Goal: Task Accomplishment & Management: Use online tool/utility

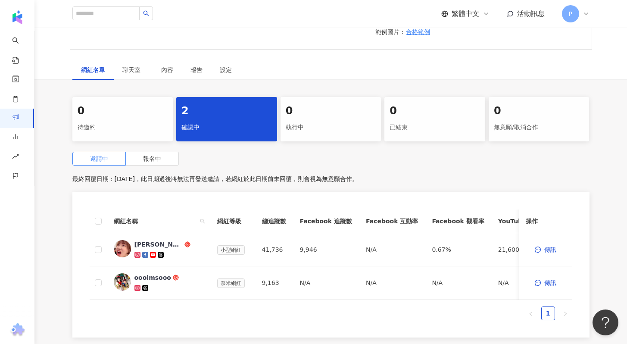
scroll to position [288, 0]
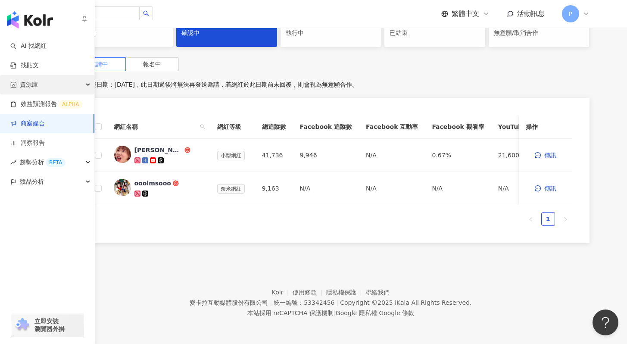
click at [41, 83] on div "資源庫" at bounding box center [47, 84] width 94 height 19
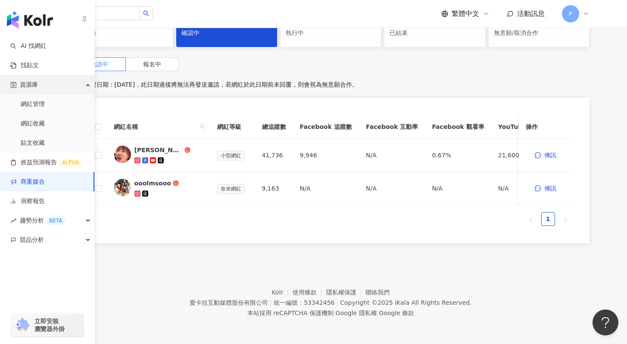
click at [41, 83] on div "資源庫" at bounding box center [47, 84] width 94 height 19
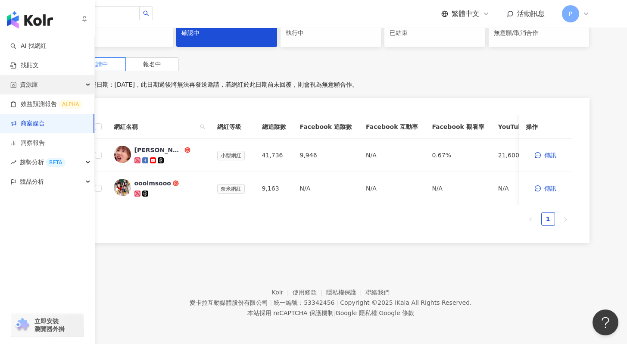
click at [41, 83] on div "資源庫" at bounding box center [47, 84] width 94 height 19
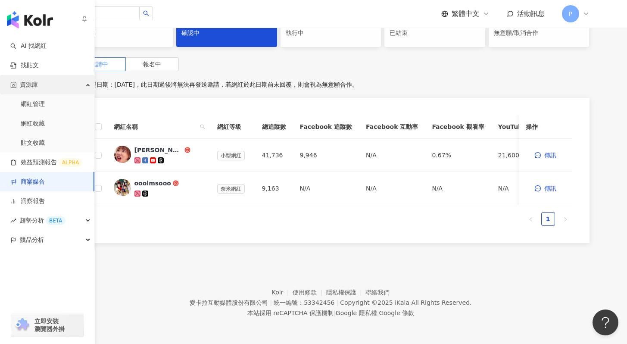
click at [41, 83] on div "資源庫" at bounding box center [47, 84] width 94 height 19
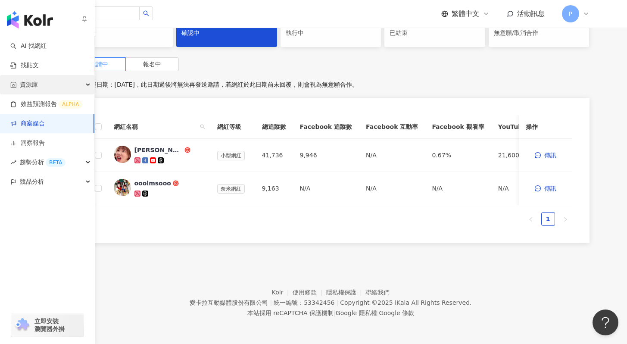
click at [41, 83] on div "資源庫" at bounding box center [47, 84] width 94 height 19
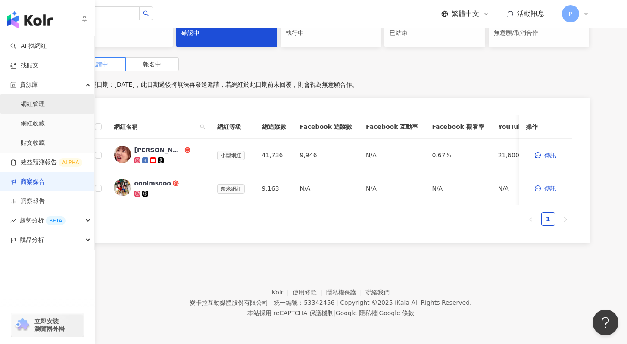
click at [33, 107] on link "網紅管理" at bounding box center [33, 104] width 24 height 9
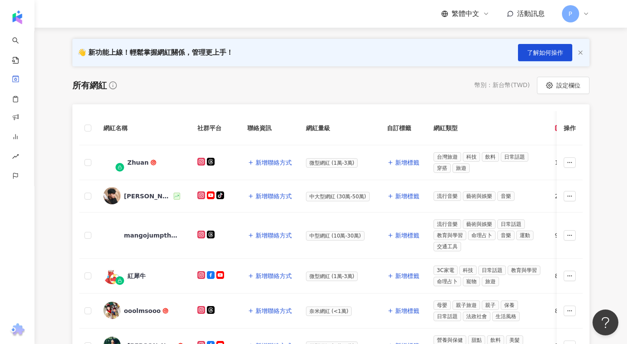
scroll to position [88, 0]
click at [120, 166] on icon at bounding box center [120, 167] width 4 height 4
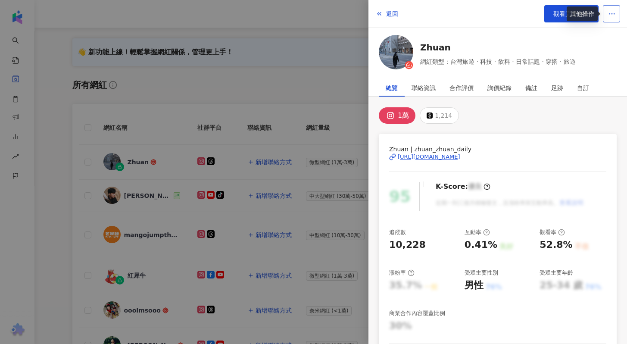
click at [615, 13] on icon "button" at bounding box center [612, 14] width 8 height 8
click at [387, 14] on span "返回" at bounding box center [392, 13] width 12 height 7
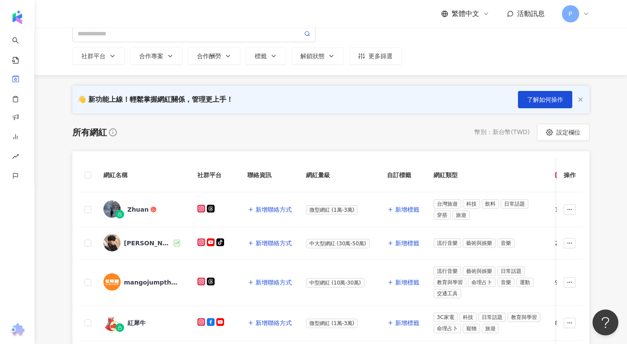
scroll to position [0, 0]
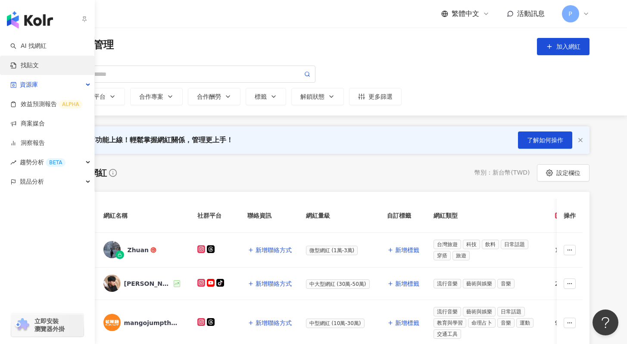
click at [36, 67] on link "找貼文" at bounding box center [24, 65] width 28 height 9
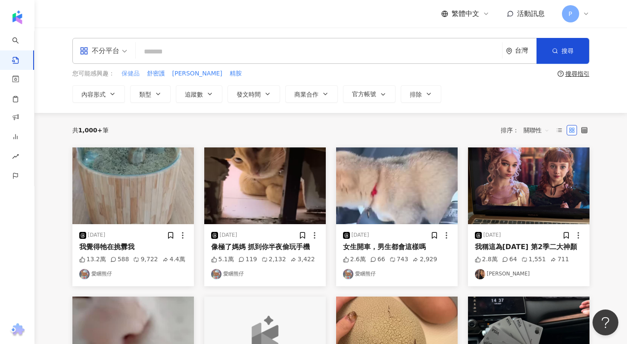
click at [124, 75] on span "保健品" at bounding box center [131, 73] width 18 height 9
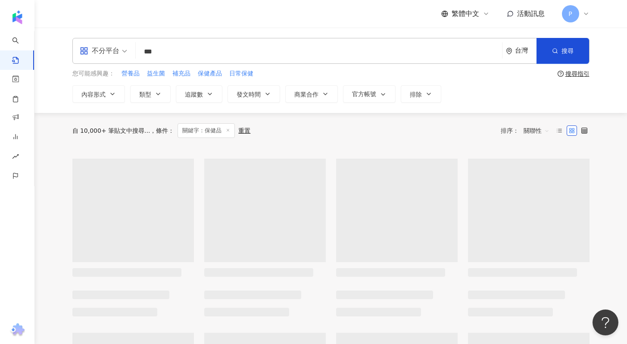
click at [123, 55] on span "不分平台" at bounding box center [103, 51] width 47 height 14
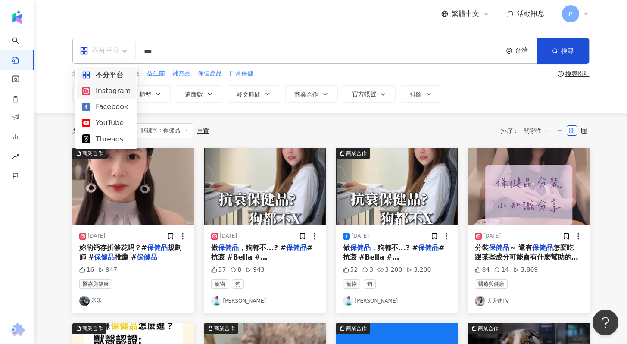
click at [103, 96] on div "Instagram" at bounding box center [106, 91] width 59 height 16
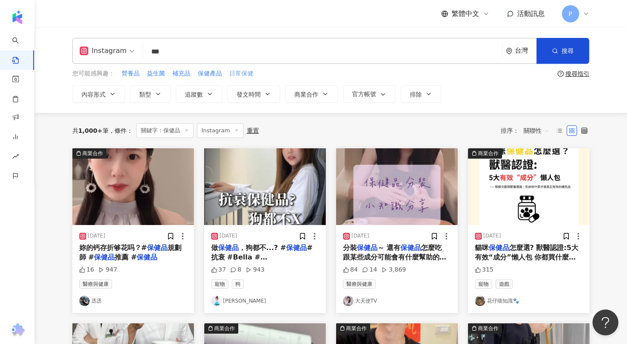
click at [239, 75] on span "日常保健" at bounding box center [241, 73] width 24 height 9
type input "****"
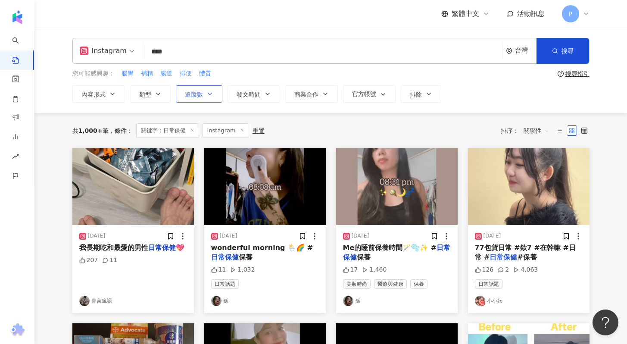
click at [191, 96] on span "追蹤數" at bounding box center [194, 94] width 18 height 7
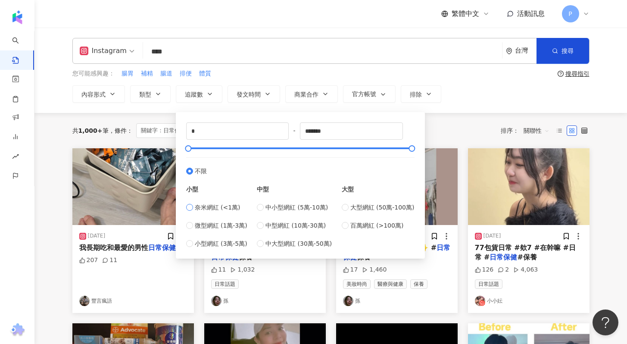
click at [206, 209] on span "奈米網紅 (<1萬)" at bounding box center [218, 207] width 46 height 9
type input "****"
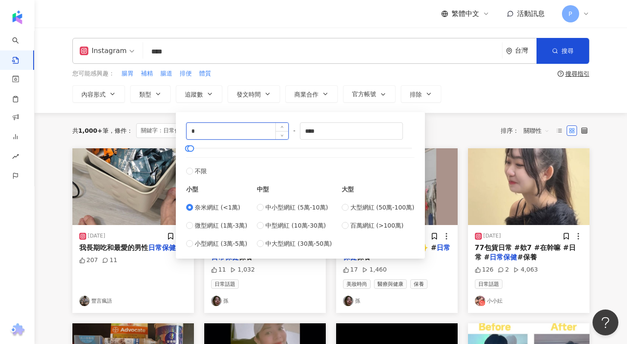
click at [217, 124] on input "*" at bounding box center [238, 131] width 102 height 16
type input "****"
click at [450, 108] on div "Instagram **** 台灣 搜尋 您可能感興趣： 腸胃 補精 腸道 排便 體質 搜尋指引 內容形式 類型 追蹤數 發文時間 商業合作 官方帳號 排除 …" at bounding box center [330, 70] width 593 height 85
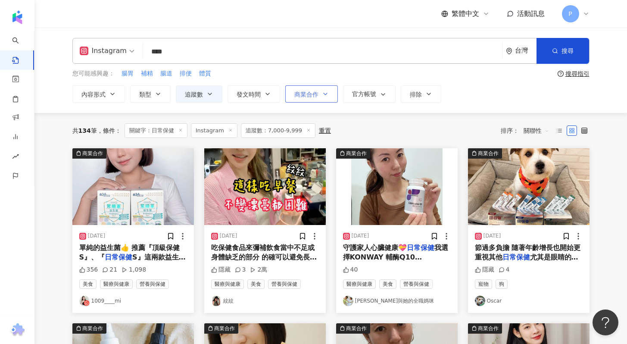
click at [306, 92] on span "商業合作" at bounding box center [307, 94] width 24 height 7
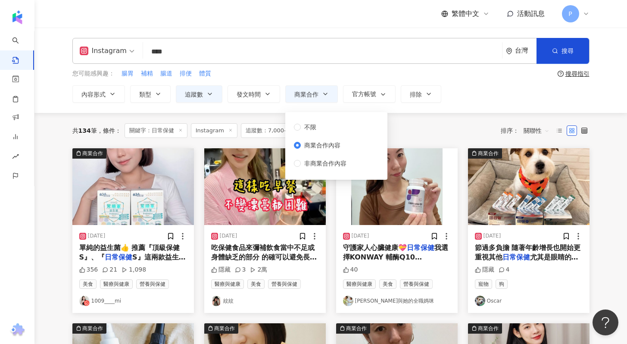
click at [422, 116] on div "共 134 筆 條件 ： 關鍵字：日常保健 Instagram 追蹤數：7,000-9,999 重置 排序： 關聯性" at bounding box center [330, 130] width 517 height 35
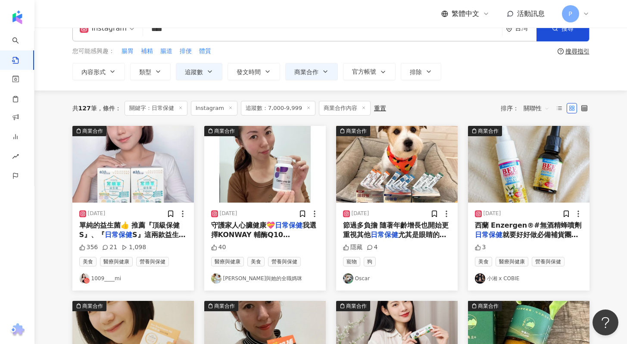
scroll to position [25, 0]
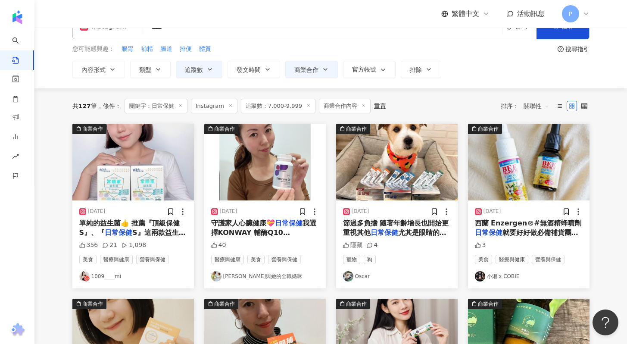
click at [108, 278] on link "1009____mi" at bounding box center [133, 276] width 108 height 10
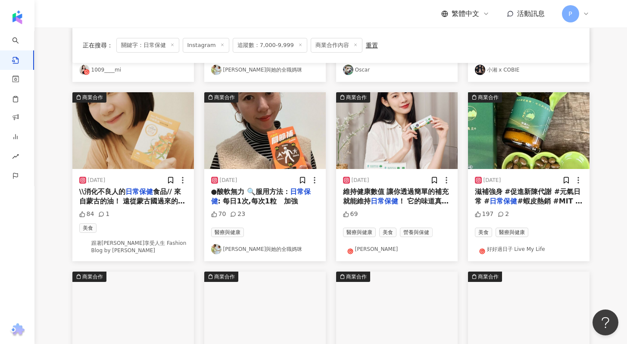
scroll to position [233, 0]
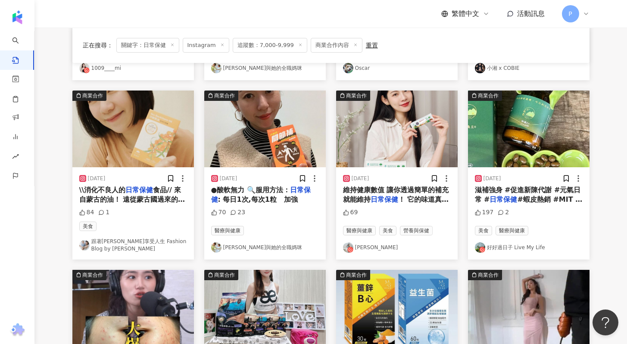
click at [170, 244] on link "跟著Livia享受人生 Fashion Blog by Livia" at bounding box center [133, 245] width 108 height 15
click at [404, 200] on span "！ 它的味道真的超～～～級好" at bounding box center [396, 204] width 106 height 18
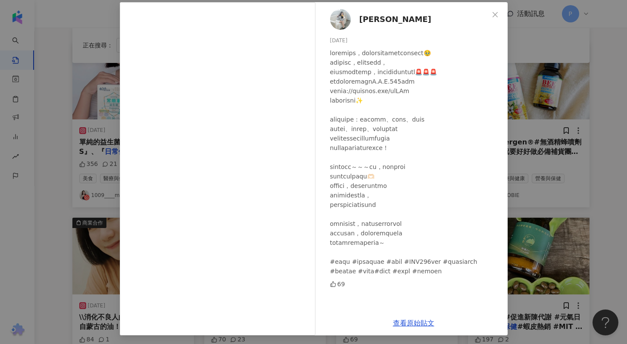
scroll to position [42, 0]
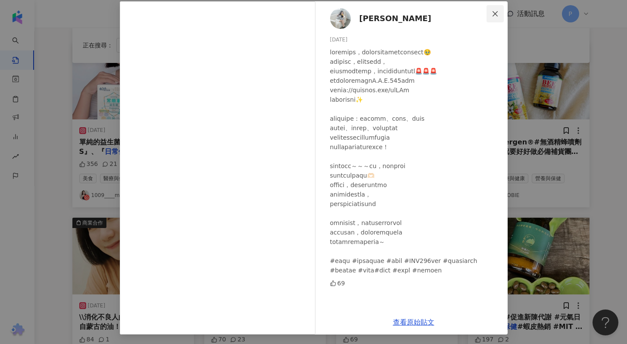
click at [493, 13] on icon "close" at bounding box center [495, 13] width 7 height 7
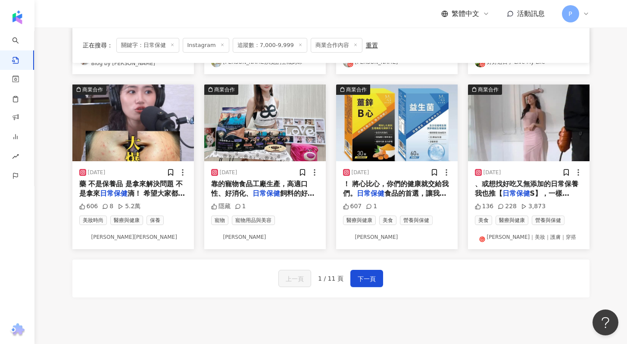
scroll to position [427, 0]
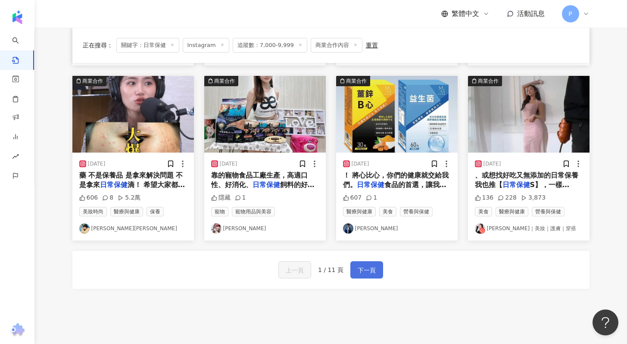
click at [356, 266] on button "下一頁" at bounding box center [367, 269] width 33 height 17
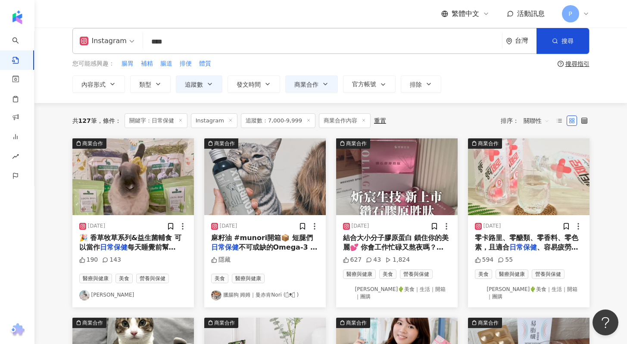
scroll to position [0, 0]
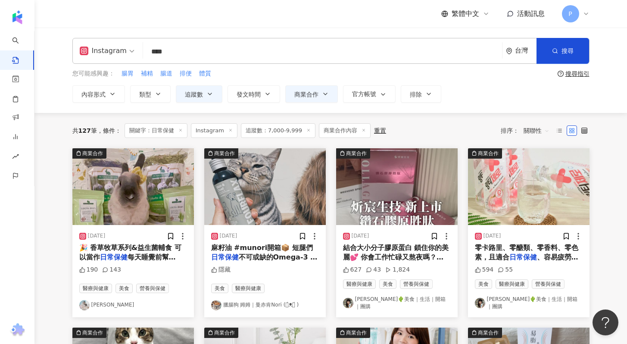
click at [363, 300] on link "Lynn🌵美食｜生活｜開箱｜團購" at bounding box center [397, 303] width 108 height 15
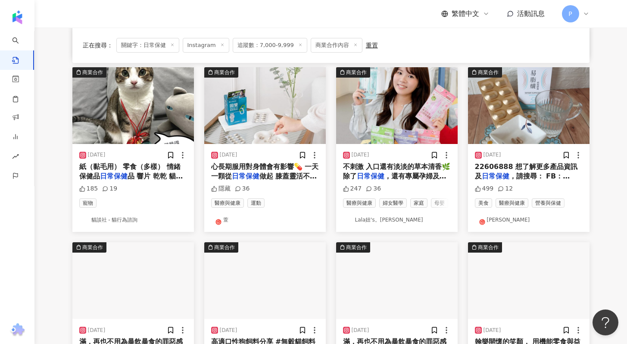
scroll to position [261, 0]
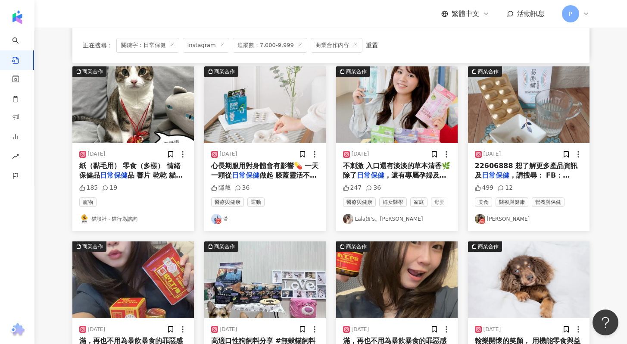
click at [373, 163] on span "不刺激 入口還有淡淡的草本清香🌿 除了" at bounding box center [397, 171] width 108 height 18
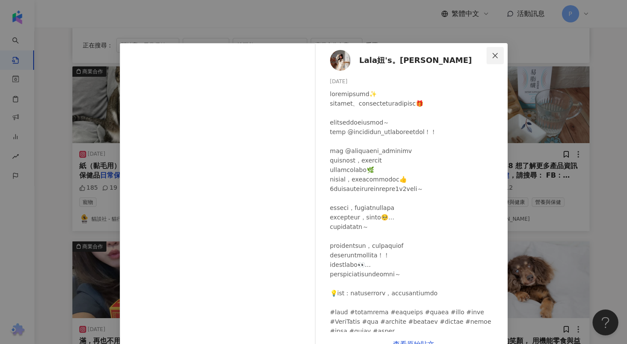
click at [494, 55] on icon "close" at bounding box center [495, 55] width 7 height 7
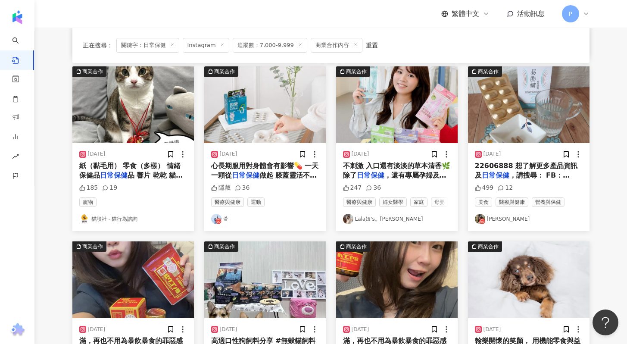
click at [366, 215] on link "Lala妞's。菈菈" at bounding box center [397, 219] width 108 height 10
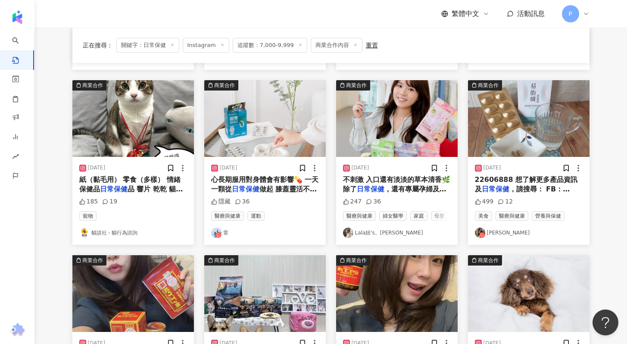
scroll to position [246, 0]
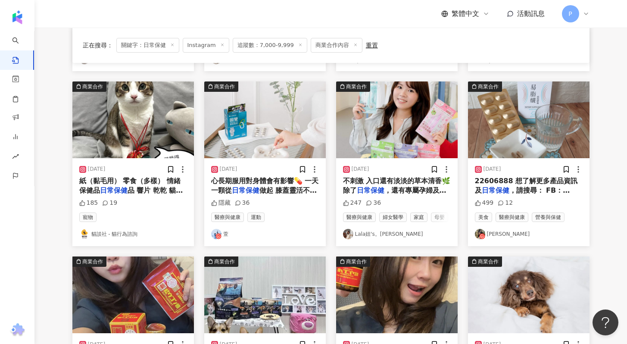
click at [496, 230] on link "珊蒂楊" at bounding box center [529, 234] width 108 height 10
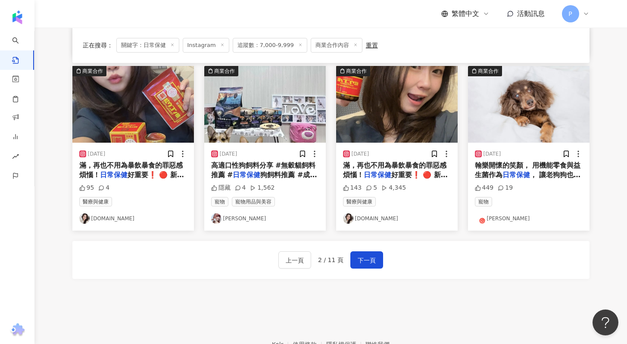
scroll to position [448, 0]
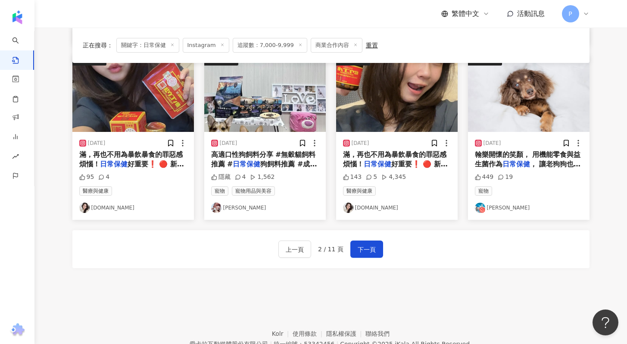
click at [108, 204] on link "wannn.tw" at bounding box center [133, 208] width 108 height 10
click at [369, 245] on span "下一頁" at bounding box center [367, 249] width 18 height 10
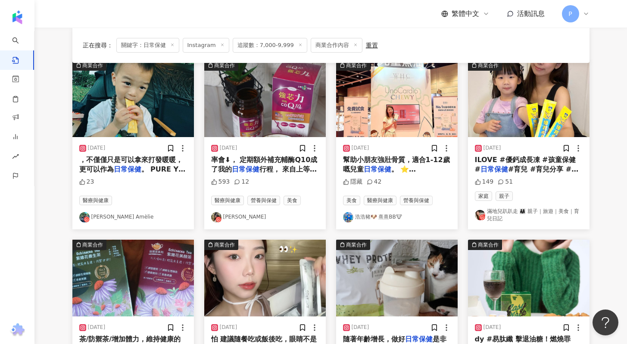
scroll to position [90, 0]
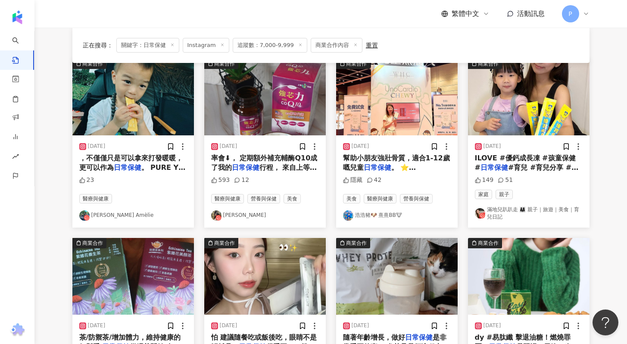
click at [506, 207] on link "滿地兒趴趴走 👨‍👩‍👧 親子｜旅遊｜美食｜育兒日記" at bounding box center [529, 213] width 108 height 15
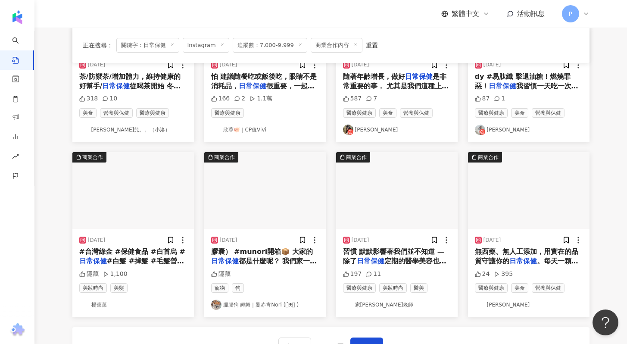
scroll to position [489, 0]
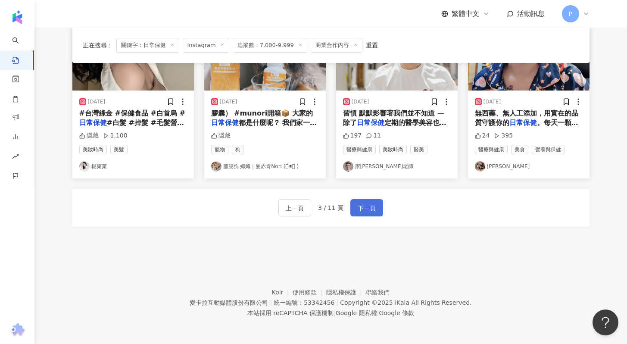
click at [370, 202] on button "下一頁" at bounding box center [367, 207] width 33 height 17
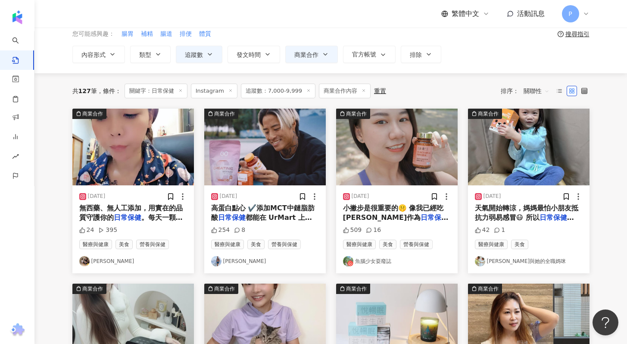
scroll to position [59, 0]
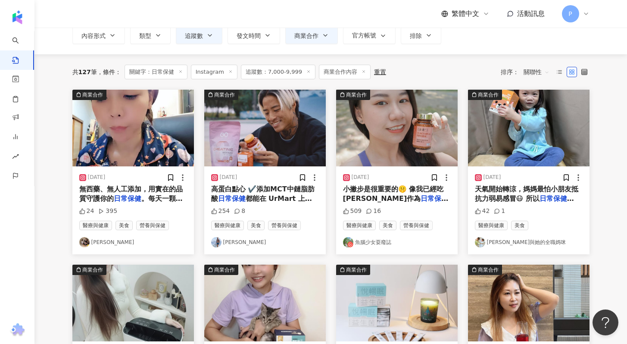
click at [382, 244] on link "魚腦少女耍廢誌" at bounding box center [397, 242] width 108 height 10
click at [225, 245] on link "俞凱文" at bounding box center [265, 242] width 108 height 10
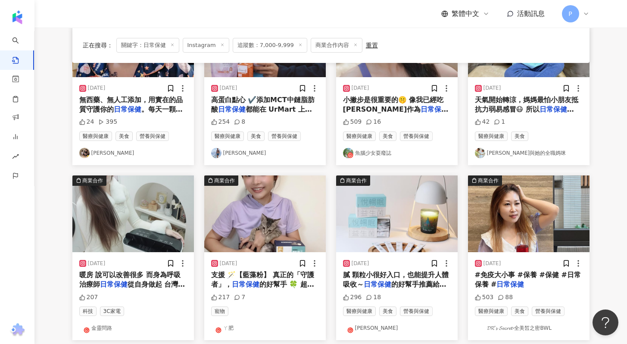
scroll to position [238, 0]
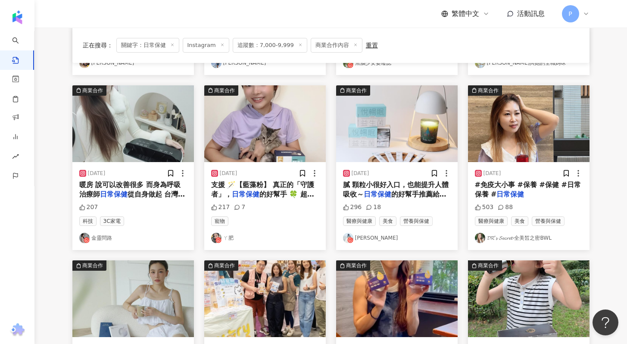
click at [229, 239] on link "ㄚ肥" at bounding box center [265, 238] width 108 height 10
click at [110, 239] on link "金靈問路" at bounding box center [133, 238] width 108 height 10
click at [364, 241] on link "王雅雯" at bounding box center [397, 238] width 108 height 10
click at [514, 238] on link "𝓓𝓡’𝓼 𝓢𝓮𝓬𝓻𝓮𝓽-全美皙之密BWL" at bounding box center [529, 238] width 108 height 10
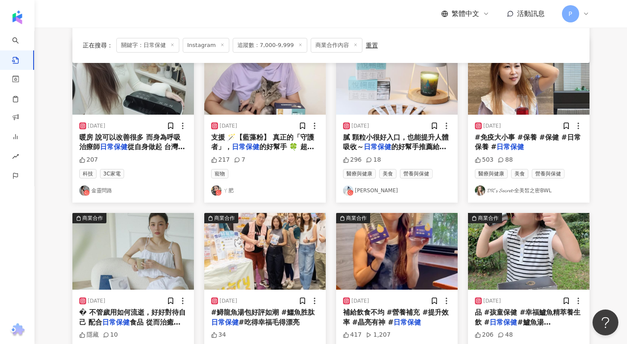
scroll to position [395, 0]
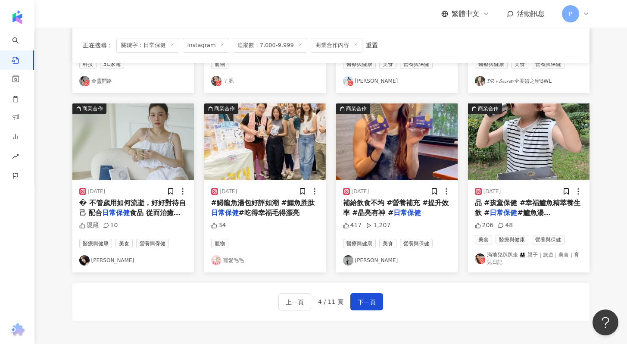
click at [364, 262] on link "蘇阿香" at bounding box center [397, 260] width 108 height 10
click at [375, 302] on button "下一頁" at bounding box center [367, 301] width 33 height 17
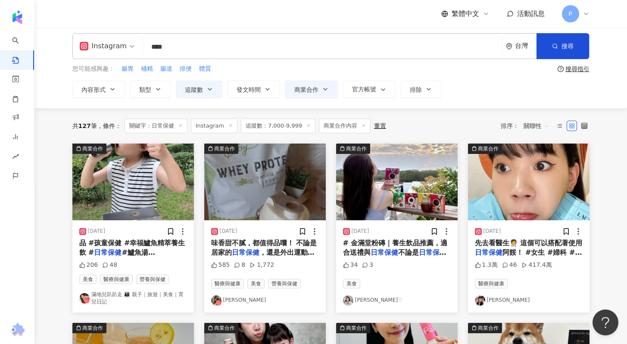
scroll to position [5, 0]
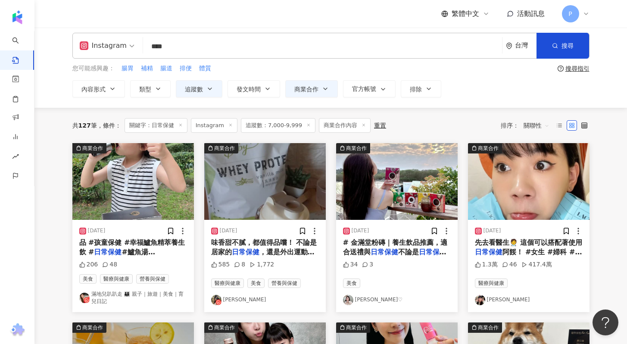
click at [498, 301] on link "蔡靖雯" at bounding box center [529, 300] width 108 height 10
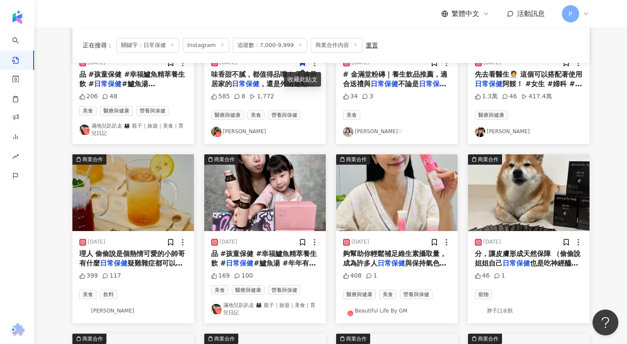
scroll to position [188, 0]
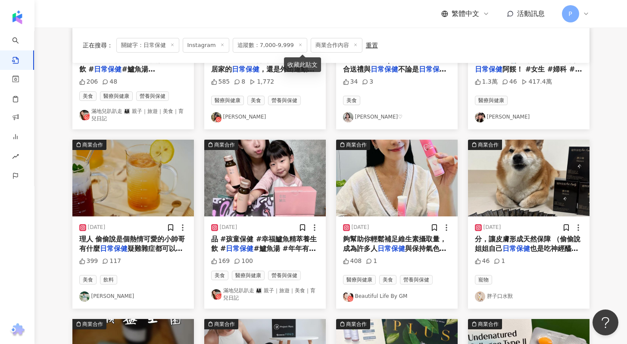
click at [102, 295] on link "雅雅" at bounding box center [133, 296] width 108 height 10
click at [362, 295] on link "Beautiful Life By GM" at bounding box center [397, 296] width 108 height 10
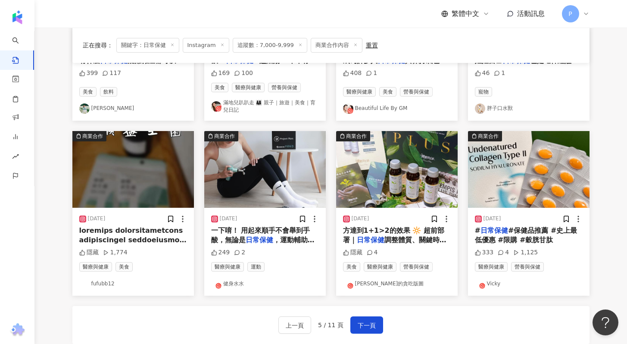
scroll to position [393, 0]
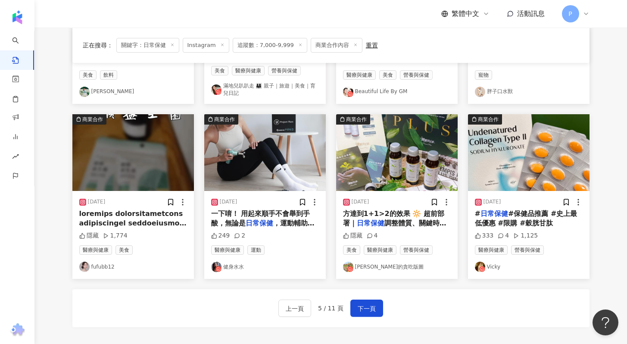
click at [492, 265] on link "Vicky" at bounding box center [529, 267] width 108 height 10
click at [240, 266] on link "健身水水" at bounding box center [265, 267] width 108 height 10
click at [378, 265] on link "阿柚的貪吃版圖" at bounding box center [397, 267] width 108 height 10
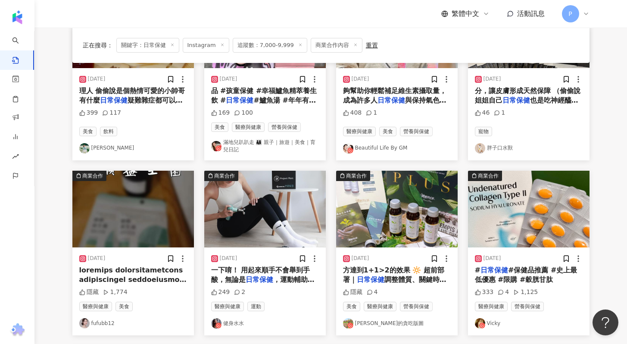
scroll to position [337, 0]
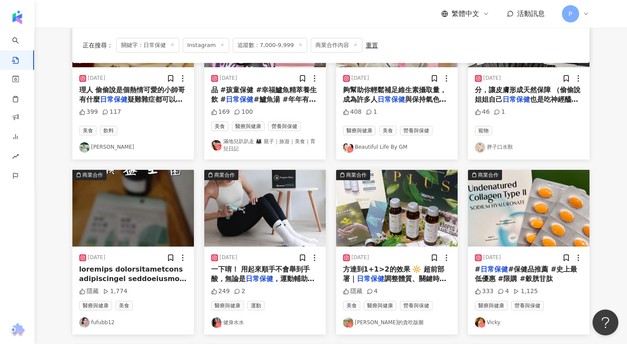
click at [97, 324] on link "fufubb12" at bounding box center [133, 322] width 108 height 10
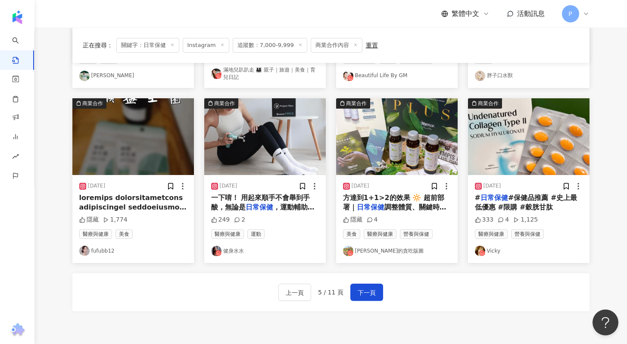
scroll to position [440, 0]
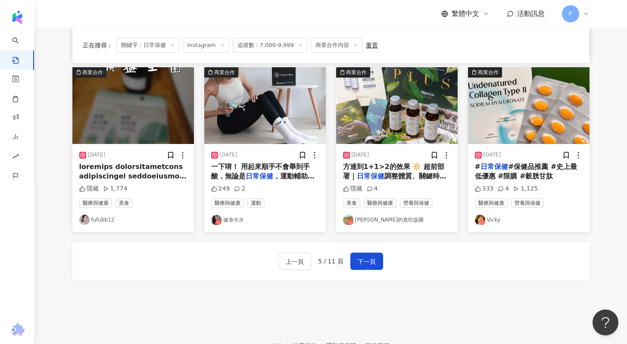
click at [236, 220] on link "健身水水" at bounding box center [265, 220] width 108 height 10
click at [386, 221] on link "阿柚的貪吃版圖" at bounding box center [397, 220] width 108 height 10
click at [492, 222] on link "Vicky" at bounding box center [529, 220] width 108 height 10
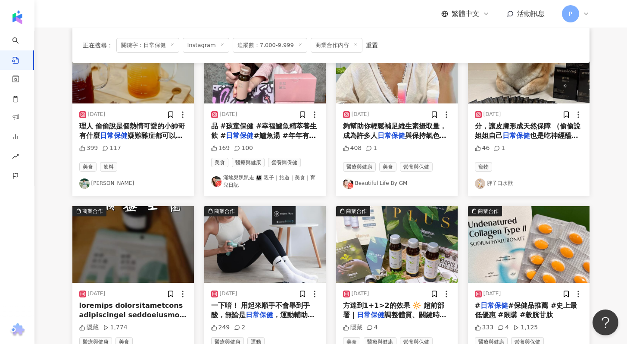
scroll to position [493, 0]
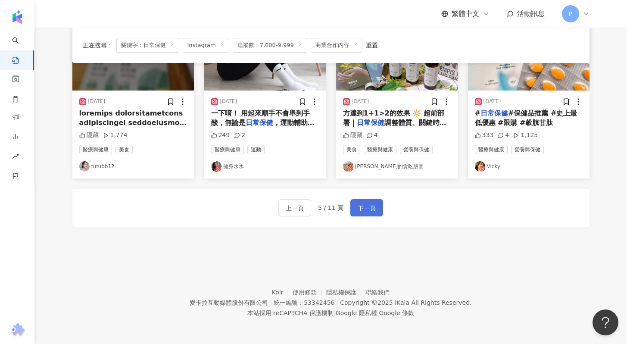
click at [364, 208] on span "下一頁" at bounding box center [367, 208] width 18 height 10
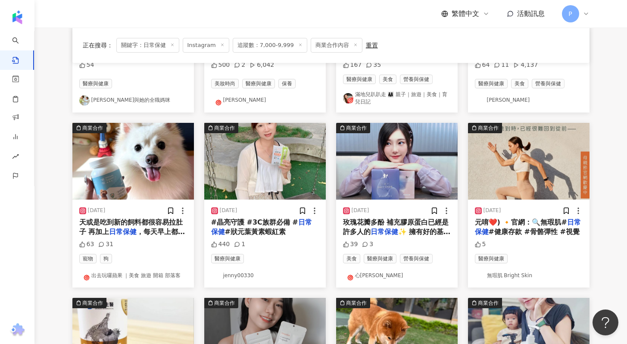
scroll to position [207, 0]
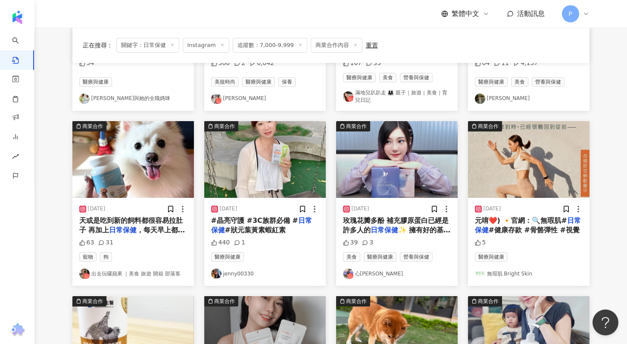
click at [237, 273] on link "jenny00330" at bounding box center [265, 274] width 108 height 10
click at [365, 274] on link "心惠" at bounding box center [397, 274] width 108 height 10
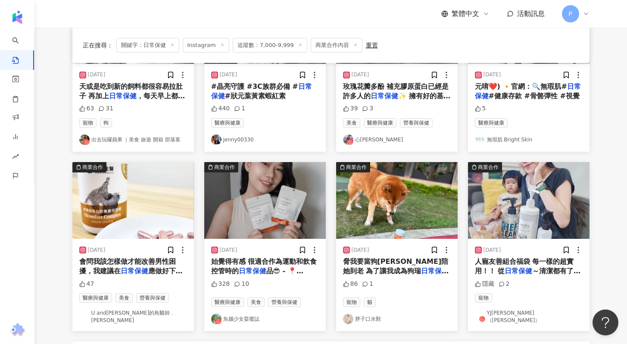
scroll to position [414, 0]
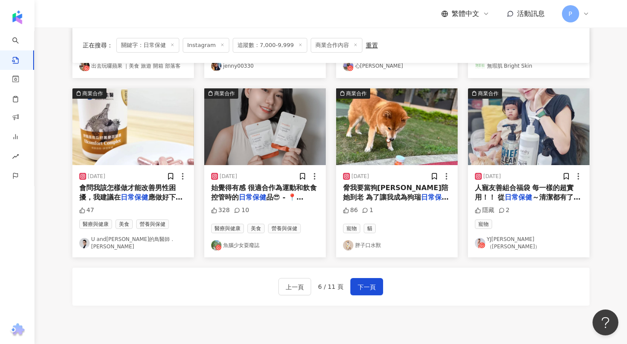
click at [255, 242] on link "魚腦少女耍廢誌" at bounding box center [265, 245] width 108 height 10
click at [514, 240] on link "YJ蘇郁喬（FeelBe）" at bounding box center [529, 243] width 108 height 15
click at [366, 287] on span "下一頁" at bounding box center [367, 287] width 18 height 10
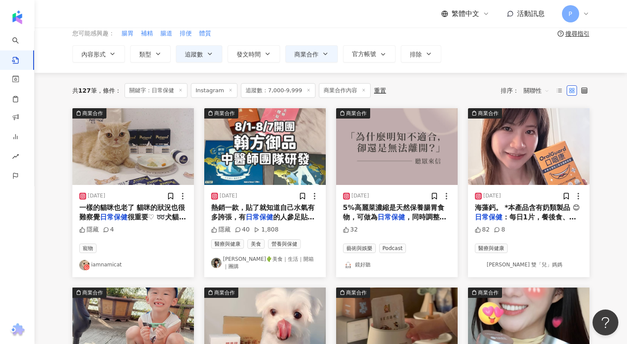
scroll to position [60, 0]
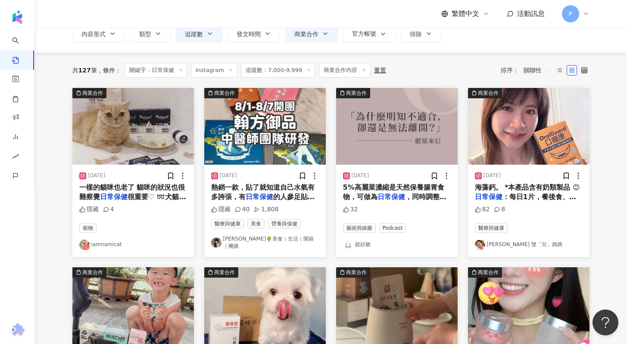
click at [255, 239] on link "Lynn🌵美食｜生活｜開箱｜團購" at bounding box center [265, 242] width 108 height 15
click at [514, 240] on link "Iris 雙「兒」媽媽" at bounding box center [529, 245] width 108 height 10
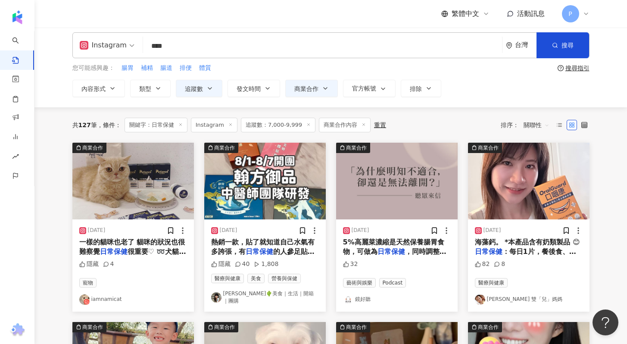
scroll to position [1, 0]
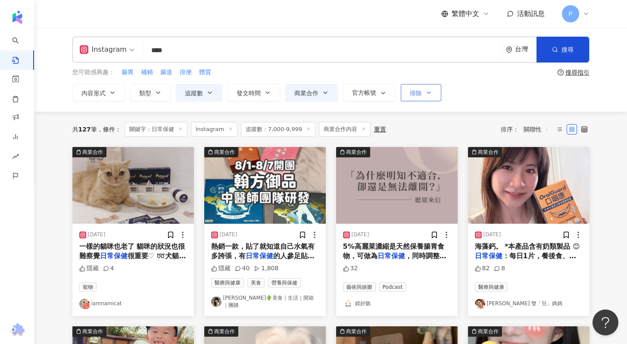
click at [431, 94] on icon "button" at bounding box center [429, 92] width 7 height 7
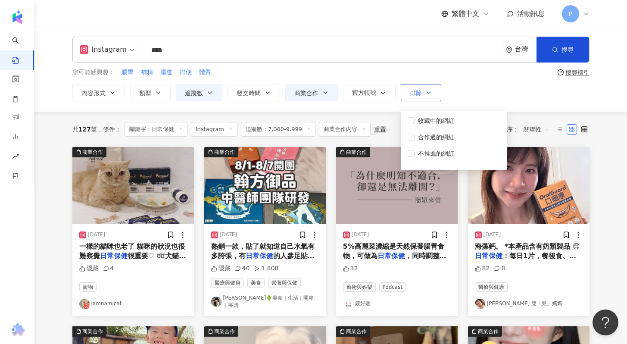
click at [431, 94] on icon "button" at bounding box center [429, 92] width 7 height 7
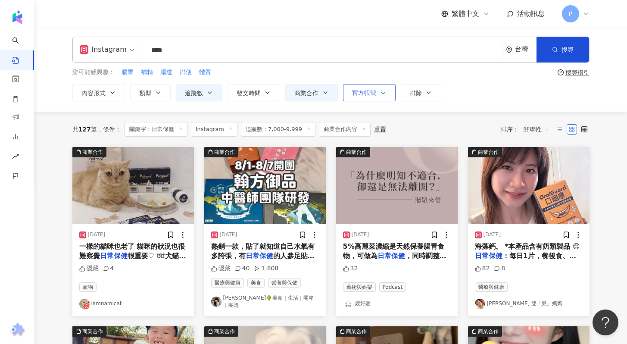
scroll to position [0, 0]
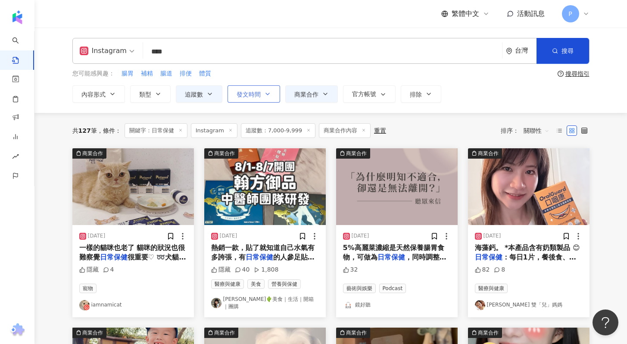
click at [267, 97] on button "發文時間" at bounding box center [254, 93] width 53 height 17
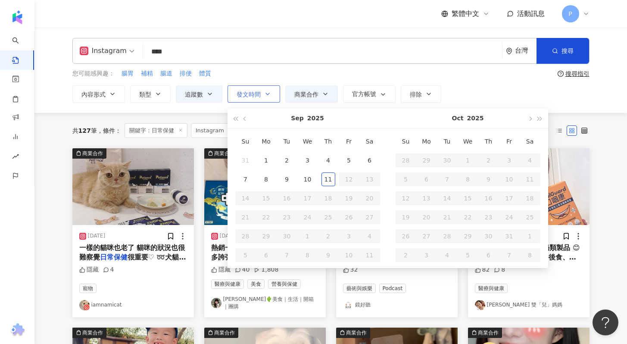
click at [267, 97] on button "發文時間" at bounding box center [254, 93] width 53 height 17
click at [143, 97] on span "類型" at bounding box center [145, 94] width 12 height 7
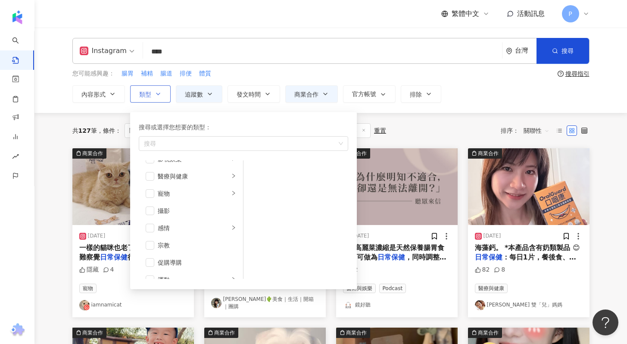
scroll to position [176, 0]
click at [232, 220] on li "醫療與健康" at bounding box center [191, 218] width 101 height 17
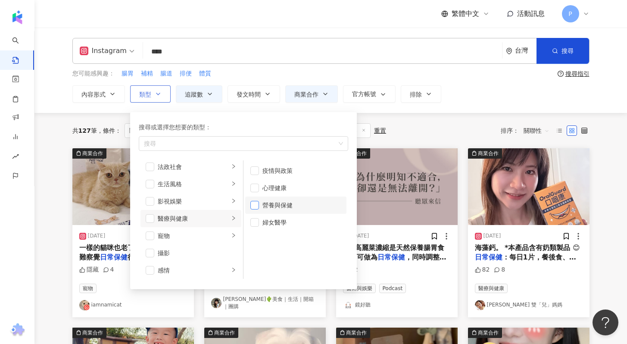
click at [255, 207] on span "button" at bounding box center [255, 205] width 9 height 9
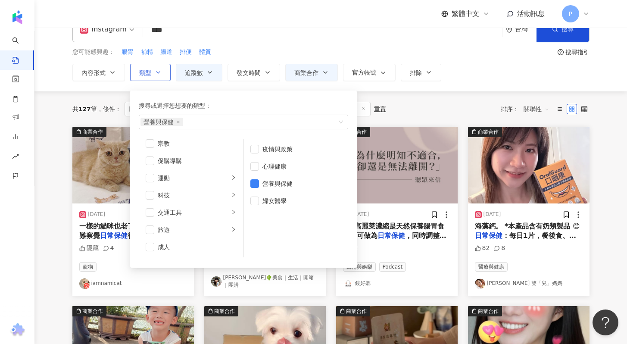
scroll to position [22, 0]
click at [151, 162] on span "button" at bounding box center [150, 160] width 9 height 9
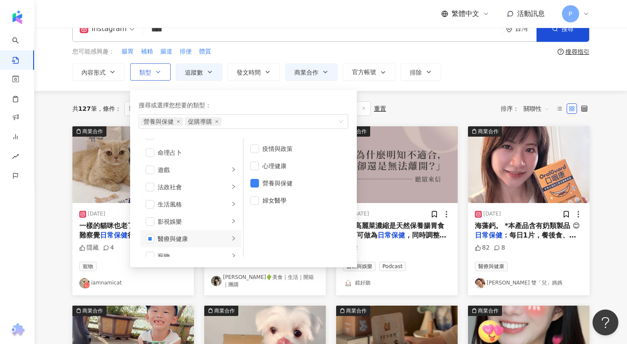
scroll to position [133, 0]
click at [231, 203] on icon "right" at bounding box center [233, 204] width 5 height 5
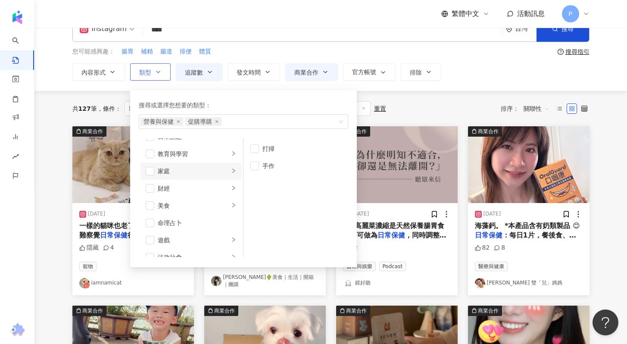
scroll to position [60, 0]
click at [231, 175] on icon "right" at bounding box center [233, 174] width 5 height 5
click at [148, 176] on span "button" at bounding box center [150, 175] width 9 height 9
click at [231, 157] on icon "right" at bounding box center [233, 157] width 5 height 5
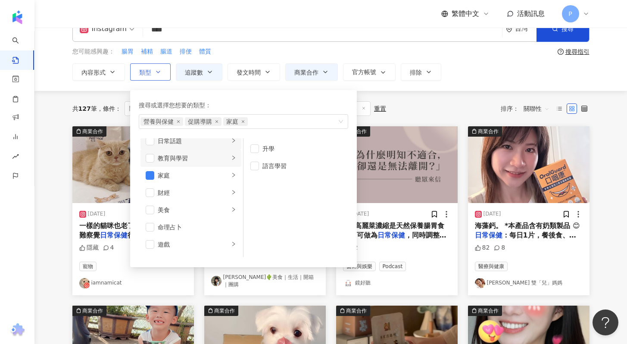
click at [231, 143] on icon "right" at bounding box center [233, 140] width 5 height 5
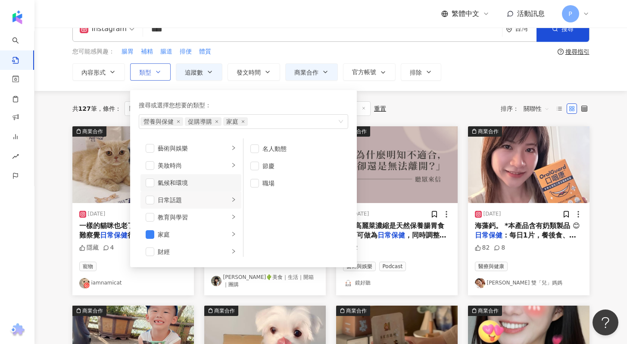
scroll to position [0, 0]
click at [418, 100] on div "共 127 筆 條件 ： 關鍵字：日常保健 Instagram 追蹤數：7,000-9,999 商業合作內容 重置 排序： 關聯性" at bounding box center [330, 108] width 517 height 35
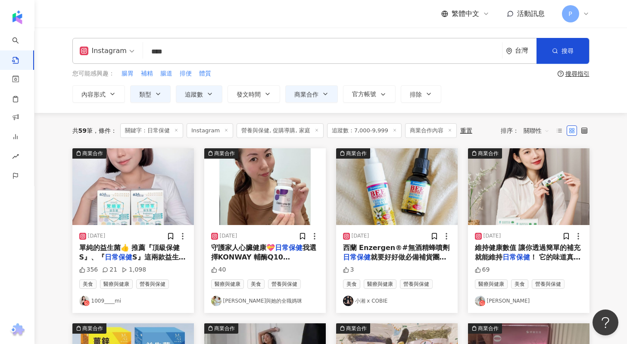
click at [112, 301] on link "1009____mi" at bounding box center [133, 301] width 108 height 10
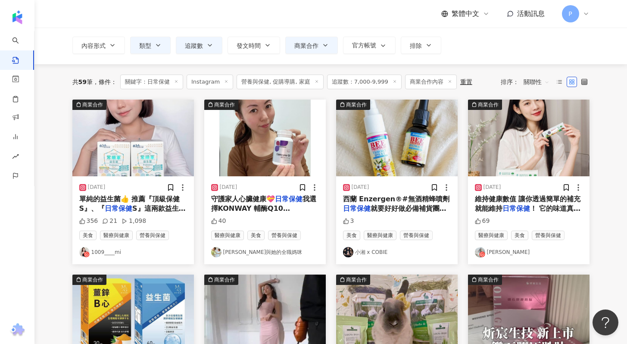
scroll to position [50, 0]
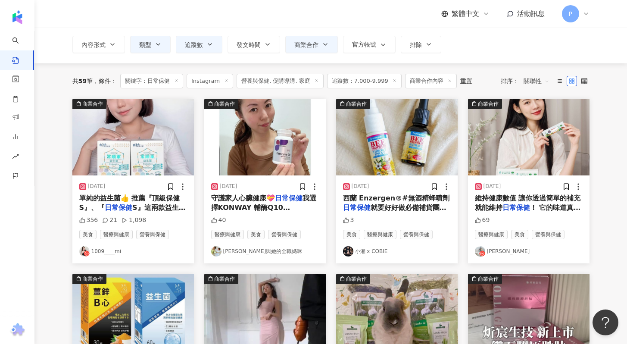
click at [495, 252] on link "陳怡安" at bounding box center [529, 251] width 108 height 10
click at [273, 252] on link "小斐斐與她的全職媽咪" at bounding box center [265, 251] width 108 height 10
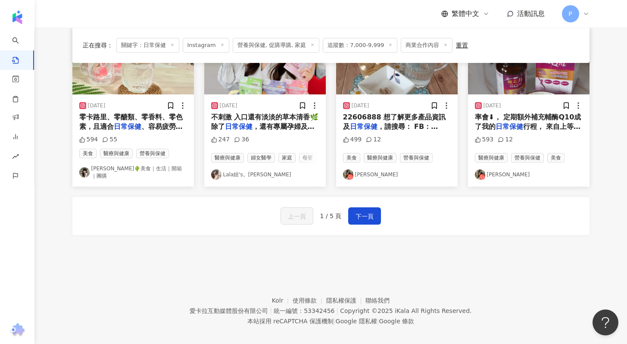
scroll to position [483, 0]
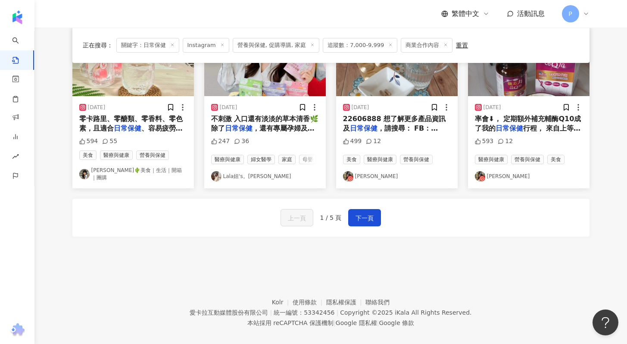
click at [238, 171] on link "Lala妞's。菈菈" at bounding box center [265, 176] width 108 height 10
click at [371, 213] on span "下一頁" at bounding box center [365, 218] width 18 height 10
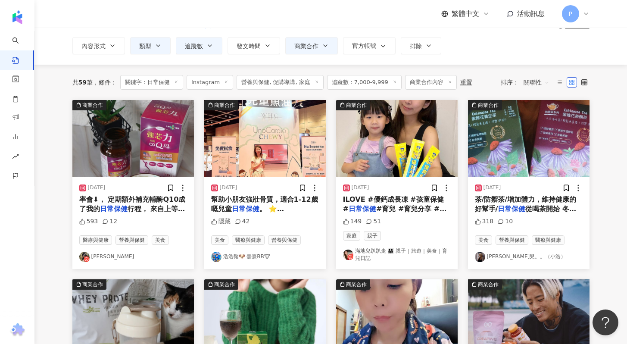
scroll to position [48, 0]
click at [497, 258] on link "洛洛兒。。（小洛）" at bounding box center [529, 257] width 108 height 10
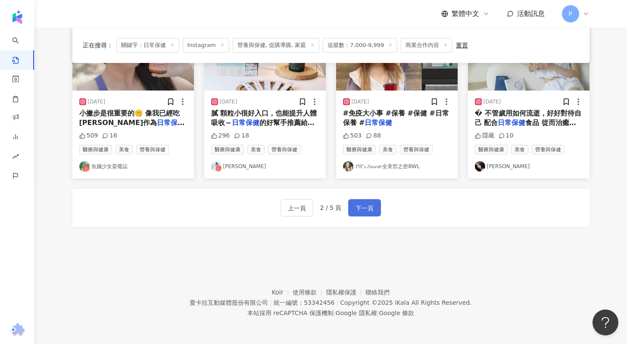
click at [361, 207] on span "下一頁" at bounding box center [365, 208] width 18 height 10
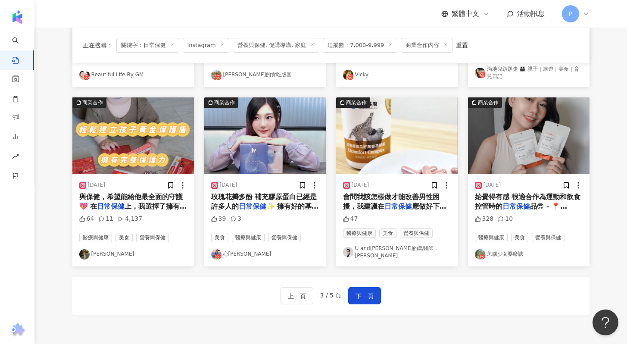
scroll to position [434, 0]
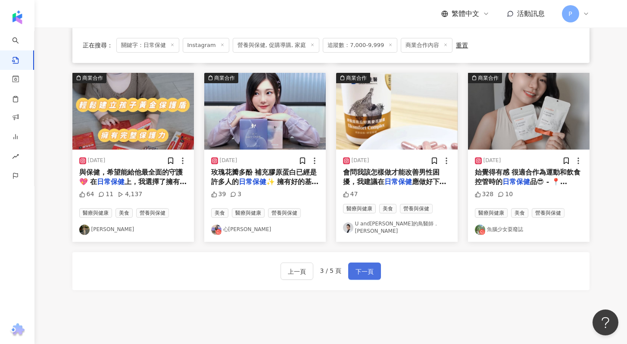
click at [362, 266] on span "下一頁" at bounding box center [365, 271] width 18 height 10
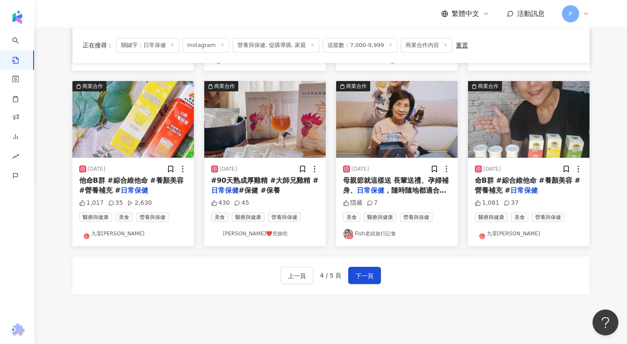
scroll to position [436, 0]
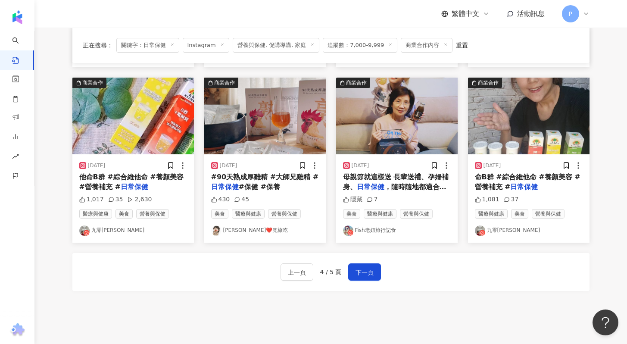
click at [501, 227] on link "九零零" at bounding box center [529, 231] width 108 height 10
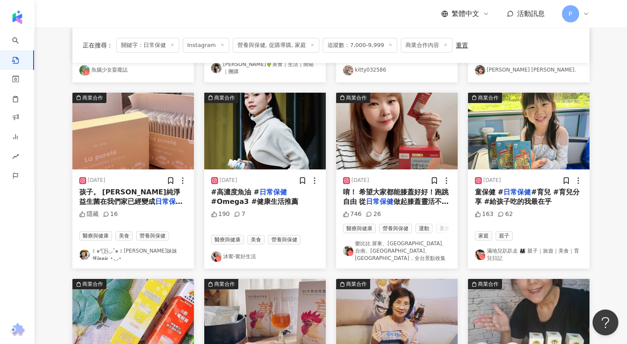
scroll to position [50, 0]
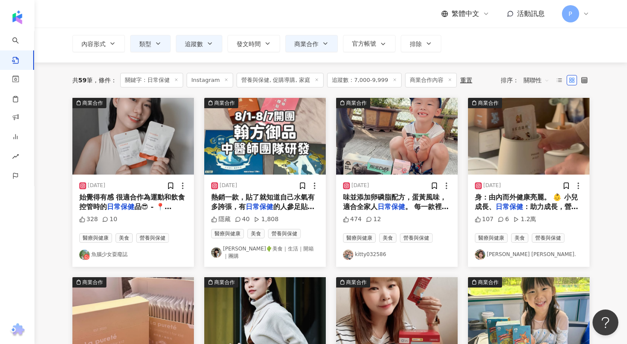
click at [491, 252] on link "𝑁𝑖𝑛𝑎 𝐶ℎ𝑒𝑛." at bounding box center [529, 255] width 108 height 10
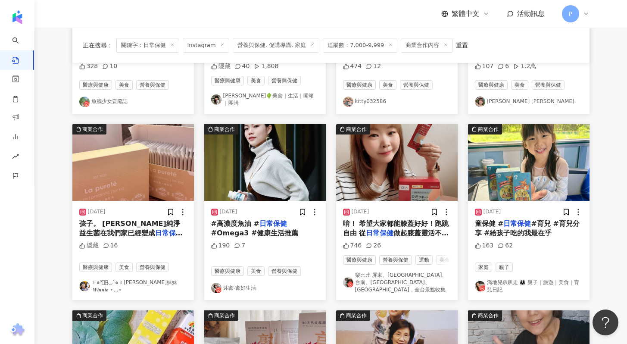
scroll to position [236, 0]
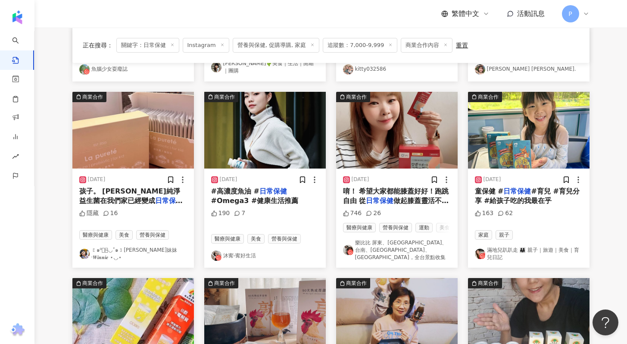
click at [135, 251] on link "꒰๑⁰⃚⃙̴◡˂๑꒱維妮妹妹·𝑾𝒊𝒏𝒏𝒊𝒆 ⋆⸜⸝⋆" at bounding box center [133, 254] width 108 height 15
click at [252, 253] on link "沐寗-寗好生活" at bounding box center [265, 256] width 108 height 10
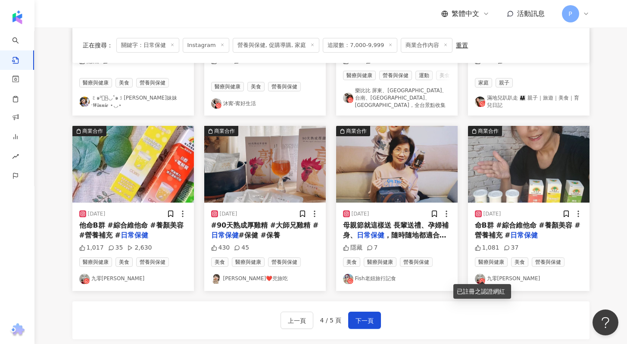
click at [484, 278] on icon at bounding box center [482, 281] width 6 height 6
click at [354, 312] on button "下一頁" at bounding box center [364, 320] width 33 height 17
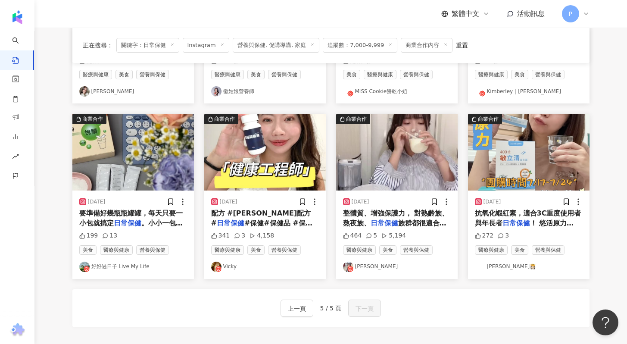
scroll to position [378, 0]
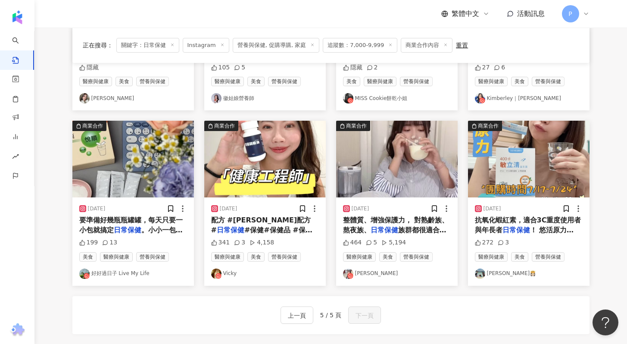
click at [368, 275] on link "伊棠YiTang" at bounding box center [397, 274] width 108 height 10
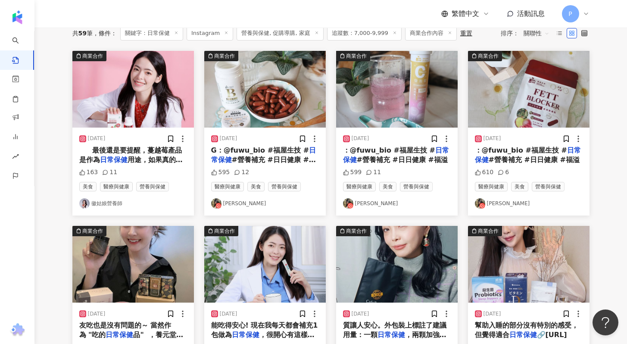
scroll to position [15, 0]
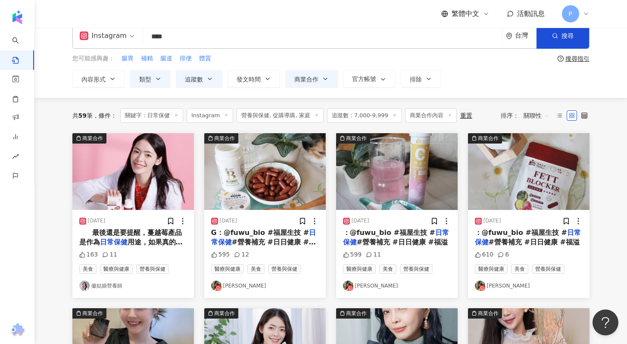
click at [114, 285] on link "徽姑娘營養師" at bounding box center [133, 286] width 108 height 10
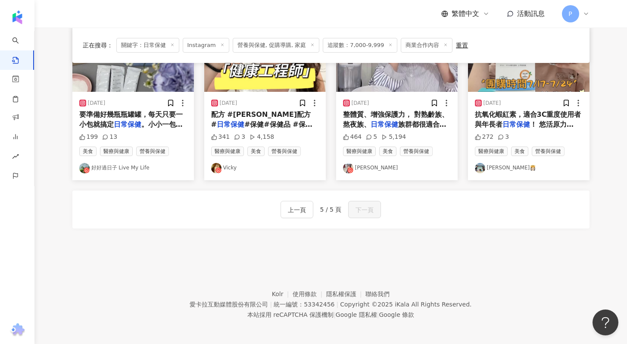
scroll to position [485, 0]
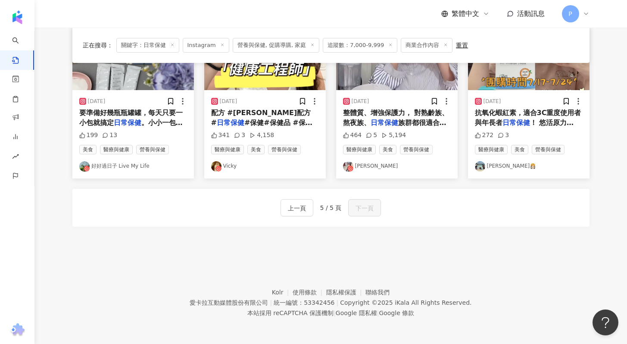
click at [490, 168] on link "波妞麻KiKi👸🏻" at bounding box center [529, 166] width 108 height 10
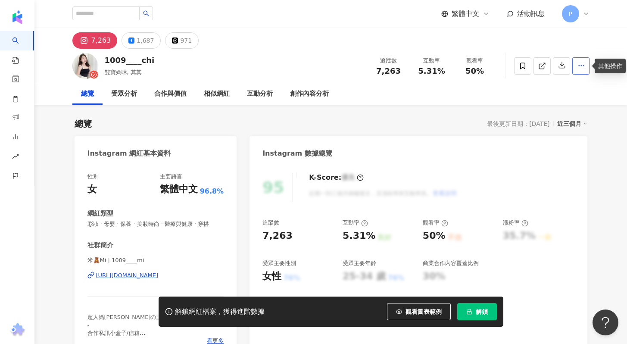
click at [581, 69] on icon "button" at bounding box center [582, 66] width 8 height 8
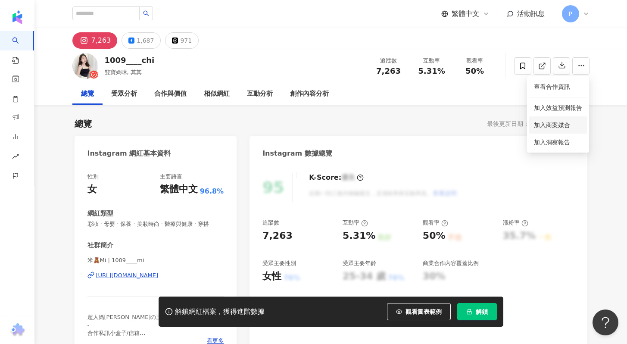
click at [538, 120] on span "加入商案媒合" at bounding box center [558, 124] width 48 height 9
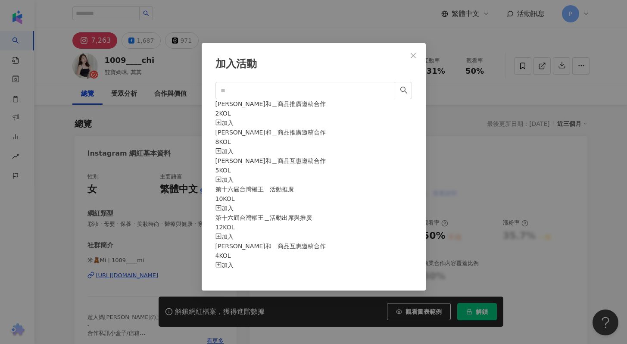
click at [395, 118] on div "加入" at bounding box center [314, 122] width 197 height 9
click at [220, 121] on icon "plus-square" at bounding box center [218, 122] width 3 height 3
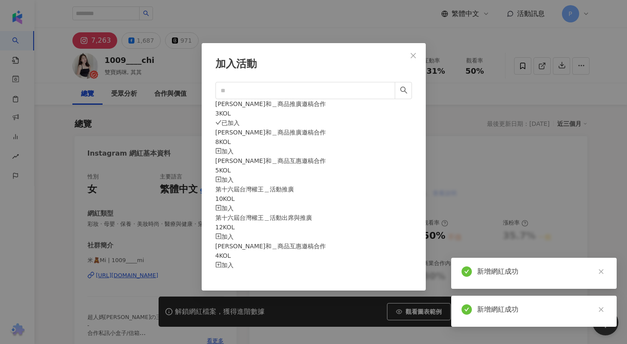
click at [382, 118] on div "已加入" at bounding box center [314, 122] width 197 height 9
click at [417, 56] on icon "close" at bounding box center [413, 55] width 7 height 7
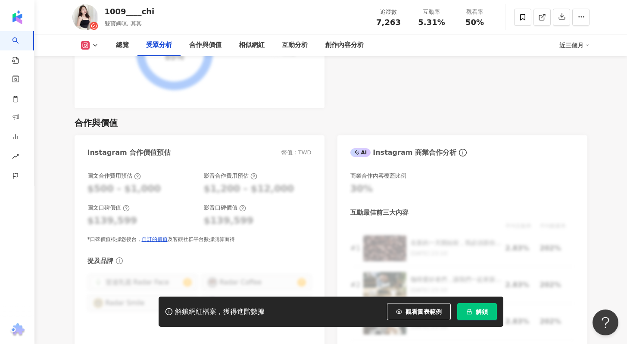
scroll to position [1129, 0]
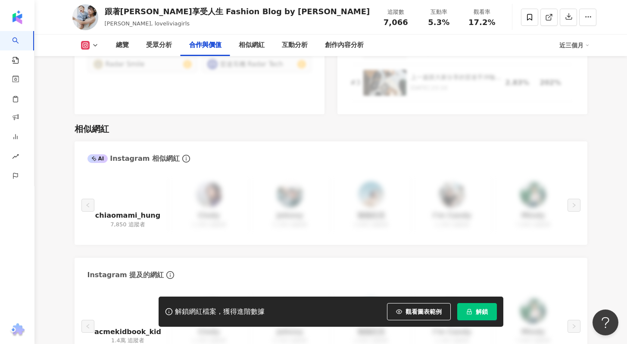
scroll to position [1368, 0]
click at [585, 18] on icon "button" at bounding box center [589, 17] width 8 height 8
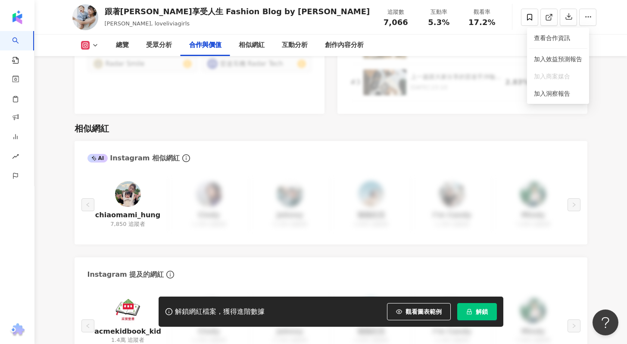
click at [241, 141] on div "AI Instagram 相似網紅" at bounding box center [331, 155] width 513 height 28
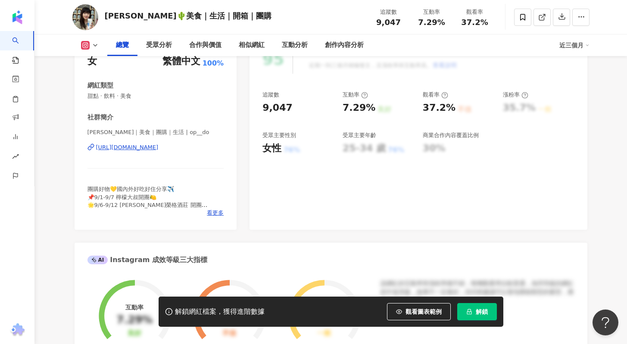
scroll to position [128, 0]
click at [216, 214] on span "看更多" at bounding box center [215, 213] width 17 height 8
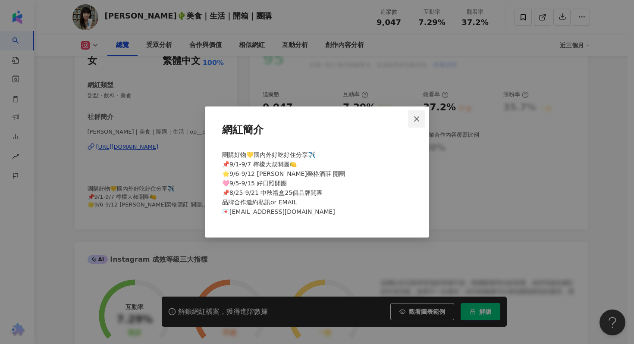
click at [415, 119] on icon "close" at bounding box center [416, 119] width 7 height 7
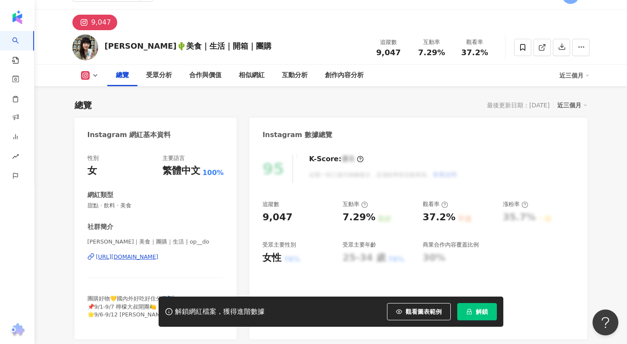
scroll to position [0, 0]
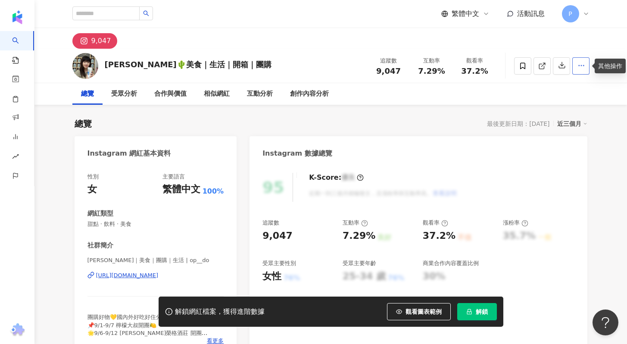
click at [581, 65] on icon "button" at bounding box center [582, 66] width 8 height 8
click at [524, 66] on icon at bounding box center [523, 66] width 8 height 8
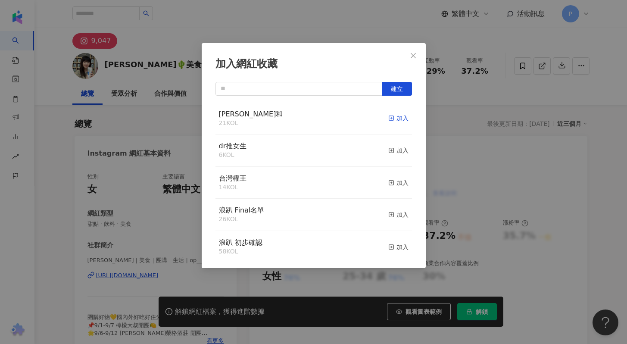
click at [390, 118] on line "button" at bounding box center [391, 118] width 2 height 0
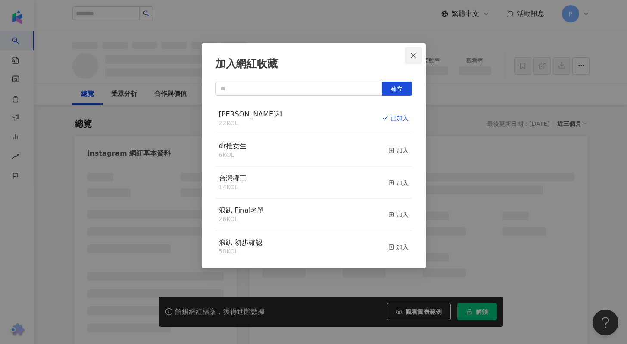
click at [414, 56] on icon "close" at bounding box center [413, 55] width 5 height 5
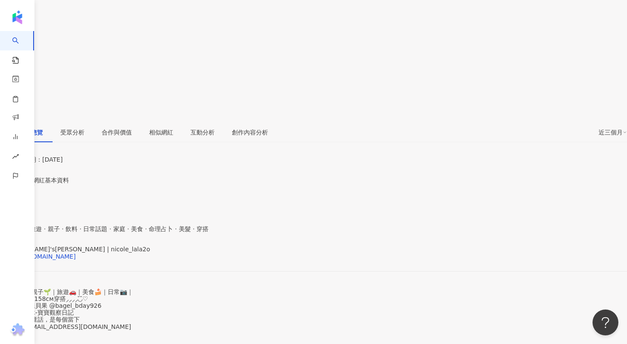
scroll to position [136, 0]
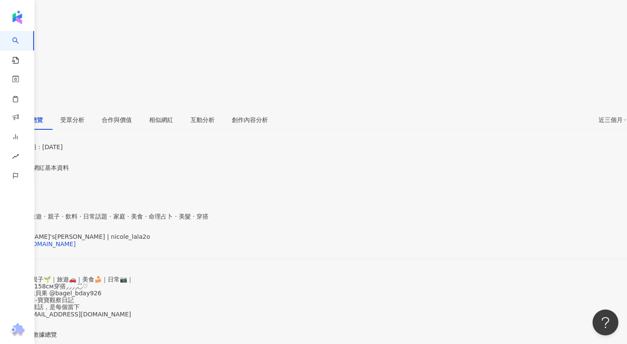
click at [18, 324] on span "看更多" at bounding box center [9, 327] width 18 height 7
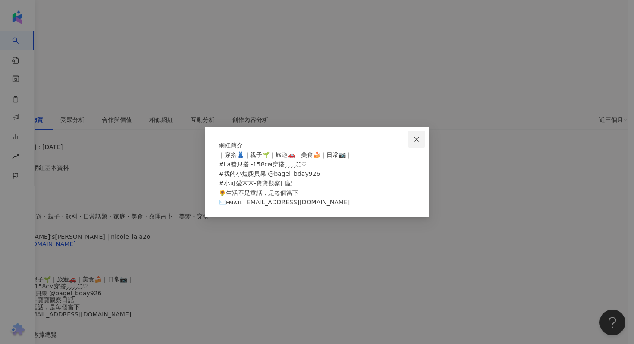
click at [414, 136] on icon "close" at bounding box center [416, 139] width 7 height 7
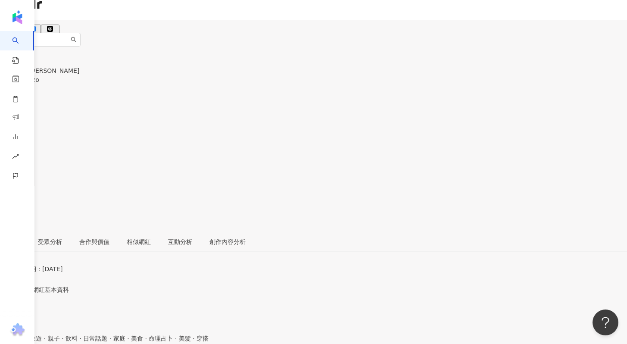
scroll to position [0, 0]
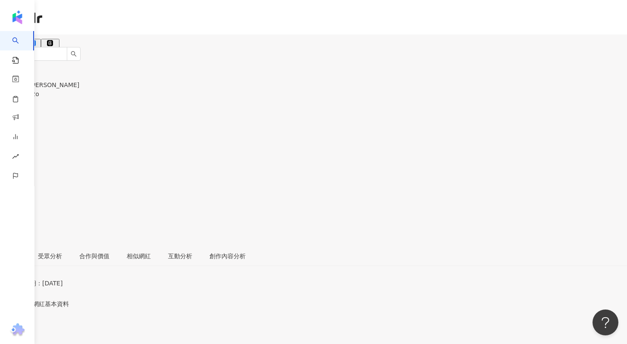
click at [6, 187] on icon at bounding box center [3, 190] width 6 height 6
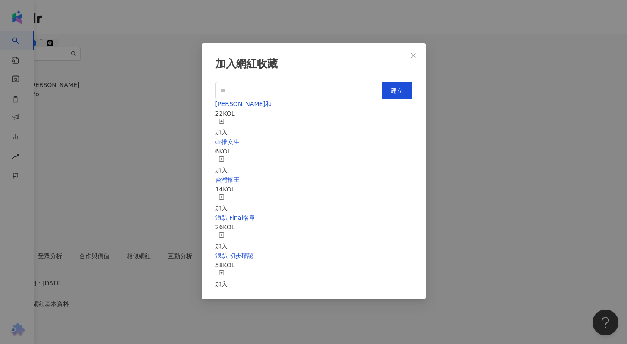
click at [225, 119] on icon "button" at bounding box center [222, 121] width 6 height 6
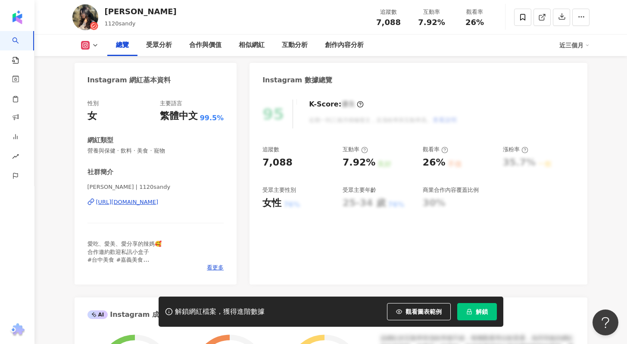
scroll to position [75, 0]
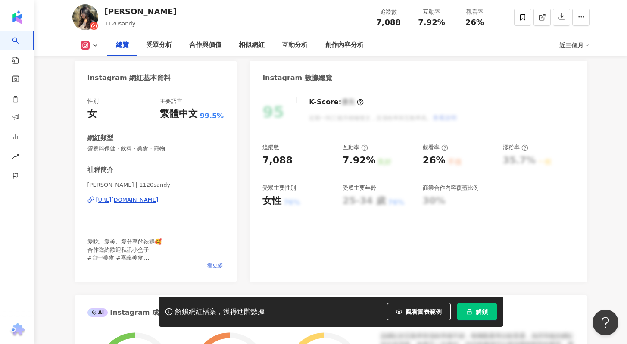
click at [213, 263] on span "看更多" at bounding box center [215, 266] width 17 height 8
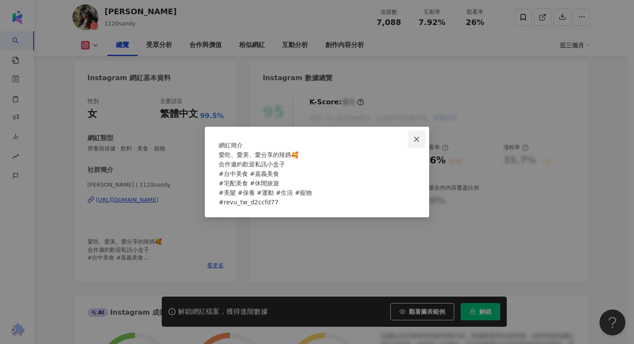
click at [417, 136] on icon "close" at bounding box center [416, 138] width 5 height 5
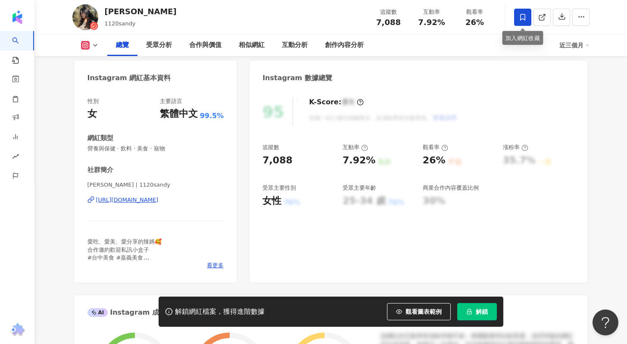
click at [518, 19] on span at bounding box center [522, 17] width 17 height 17
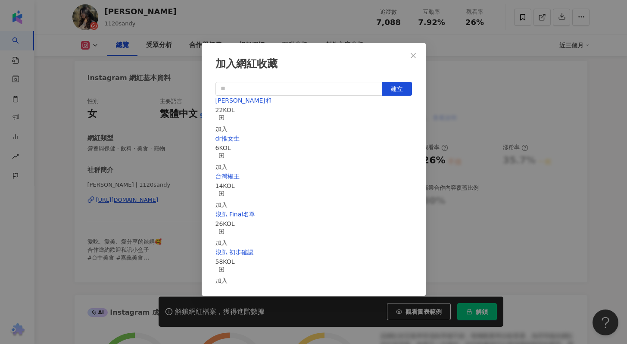
click at [228, 120] on div "加入" at bounding box center [222, 124] width 12 height 19
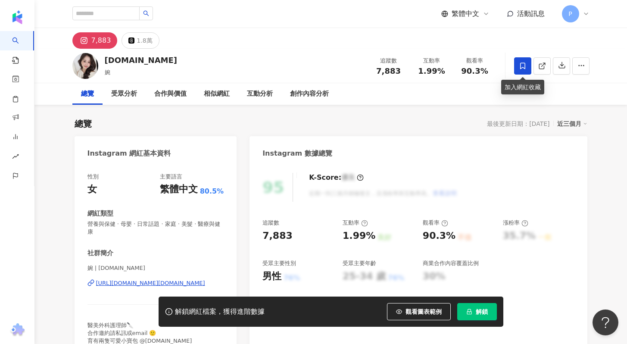
click at [527, 63] on span at bounding box center [522, 65] width 17 height 17
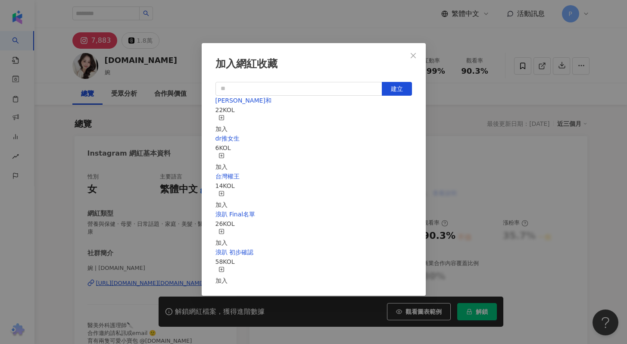
click at [228, 120] on div "加入" at bounding box center [222, 124] width 12 height 19
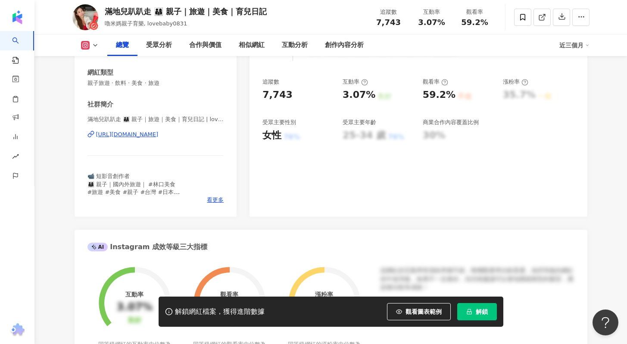
scroll to position [165, 0]
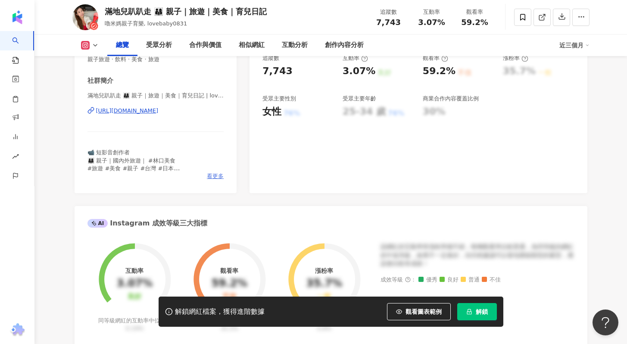
click at [218, 172] on span "看更多" at bounding box center [215, 176] width 17 height 8
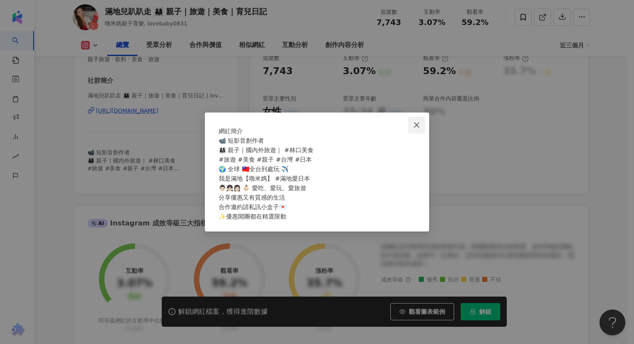
click at [415, 122] on icon "close" at bounding box center [416, 125] width 7 height 7
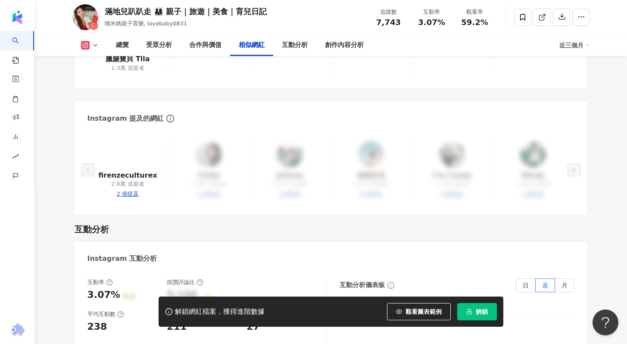
scroll to position [1470, 0]
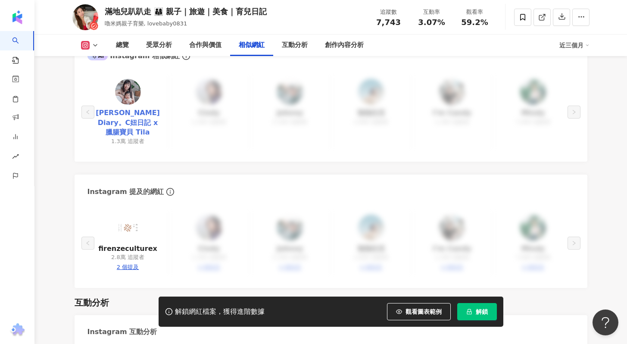
click at [146, 111] on link "[PERSON_NAME] Diary。C妞日記 x 臘腸寶貝 Tila" at bounding box center [127, 122] width 67 height 29
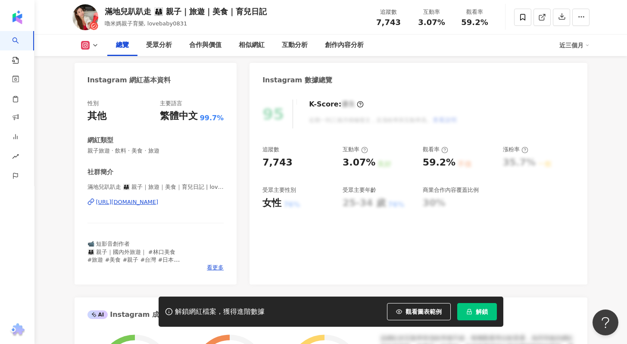
scroll to position [0, 0]
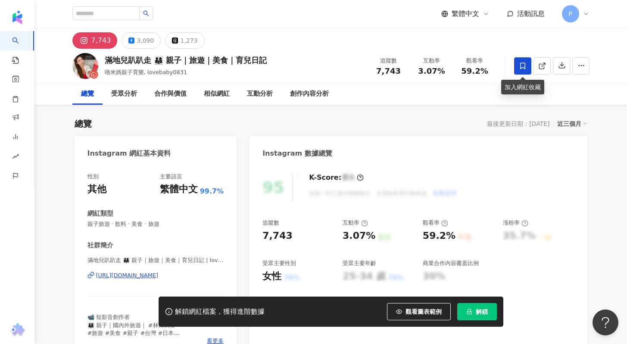
click at [522, 69] on icon at bounding box center [523, 66] width 8 height 8
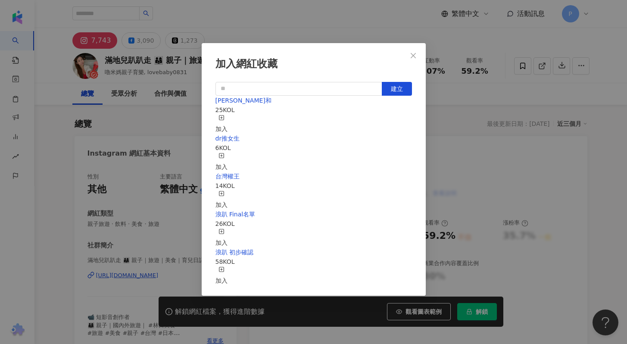
click at [224, 119] on rect "button" at bounding box center [221, 117] width 5 height 5
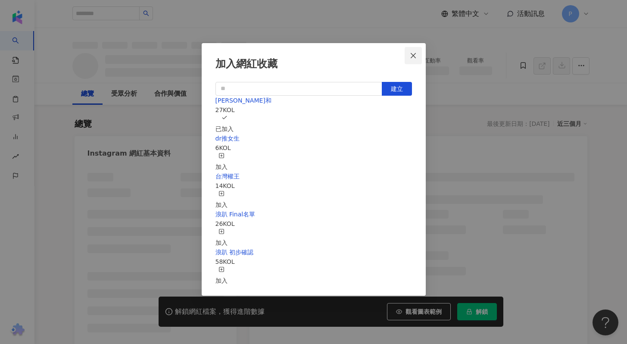
click at [414, 57] on icon "close" at bounding box center [413, 55] width 7 height 7
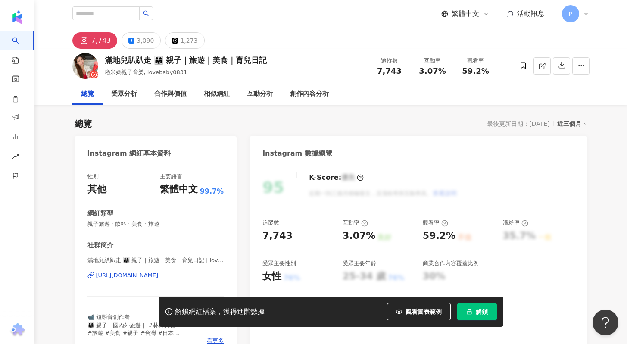
click at [577, 69] on div "加入網紅收藏 建立 [PERSON_NAME]和 27 KOL 已加入 dr推女生 6 KOL 加入 台灣權王 14 KOL 加入 浪趴 Final名單 26…" at bounding box center [313, 172] width 627 height 344
click at [579, 66] on circle "button" at bounding box center [579, 65] width 1 height 1
click at [582, 69] on icon "button" at bounding box center [582, 66] width 8 height 8
click at [583, 66] on icon "button" at bounding box center [582, 66] width 8 height 8
click at [549, 131] on li "加入商案媒合" at bounding box center [558, 124] width 59 height 17
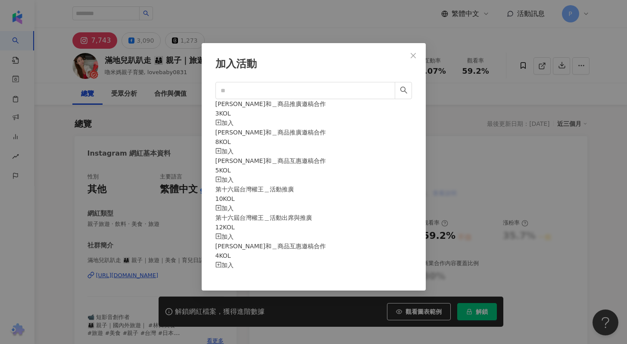
click at [395, 118] on div "加入" at bounding box center [314, 122] width 197 height 9
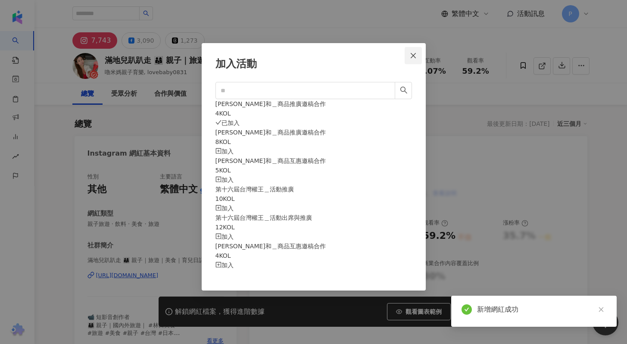
click at [413, 55] on icon "close" at bounding box center [413, 55] width 5 height 5
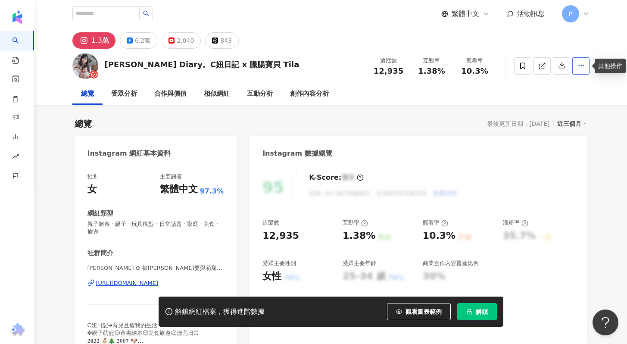
click at [586, 66] on button "button" at bounding box center [581, 65] width 17 height 17
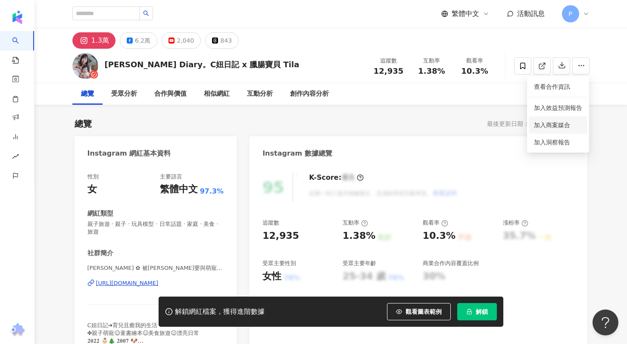
click at [550, 128] on span "加入商案媒合" at bounding box center [552, 125] width 36 height 7
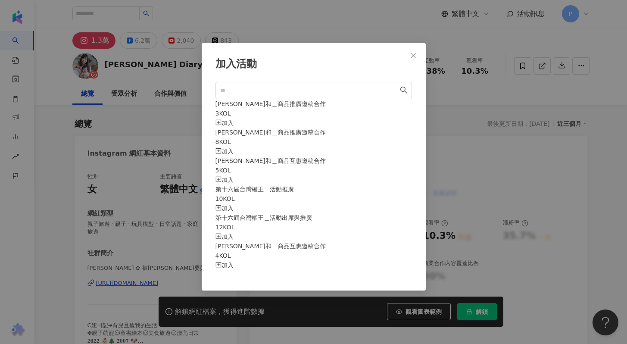
click at [393, 118] on div "加入" at bounding box center [314, 122] width 197 height 9
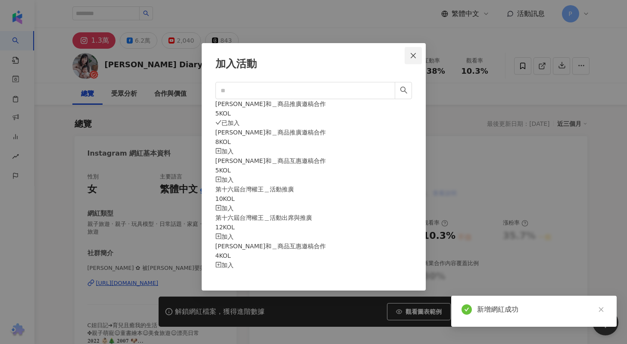
click at [412, 56] on icon "close" at bounding box center [413, 55] width 7 height 7
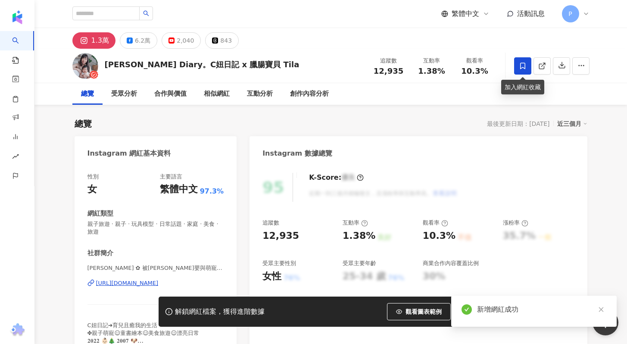
click at [520, 65] on icon at bounding box center [523, 66] width 8 height 8
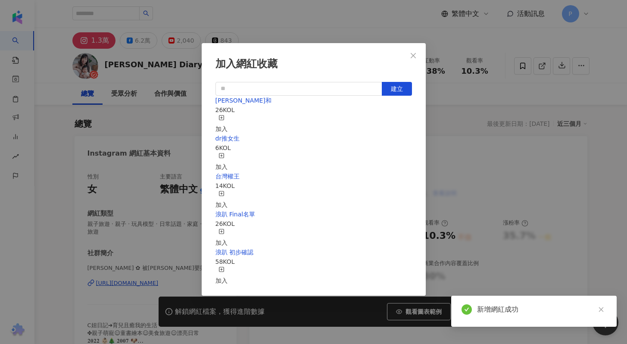
click at [228, 119] on div "加入" at bounding box center [222, 124] width 12 height 19
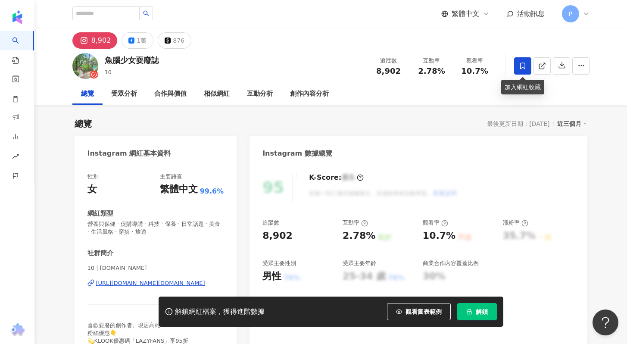
click at [521, 67] on icon at bounding box center [523, 66] width 8 height 8
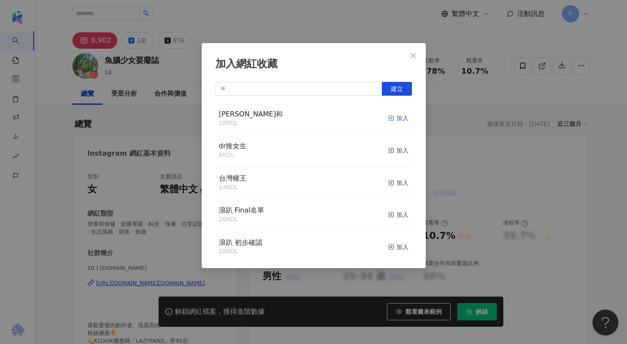
click at [389, 118] on div "加入" at bounding box center [399, 117] width 20 height 9
click at [414, 56] on icon "close" at bounding box center [413, 55] width 7 height 7
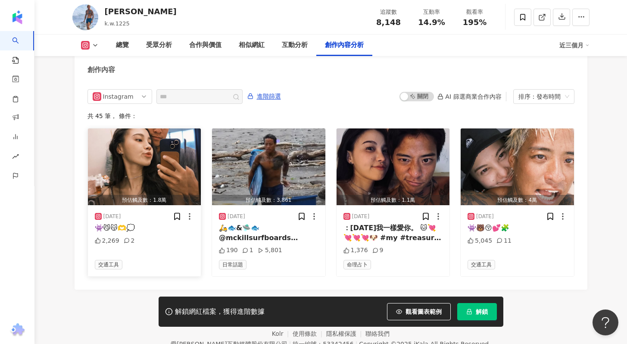
scroll to position [2656, 0]
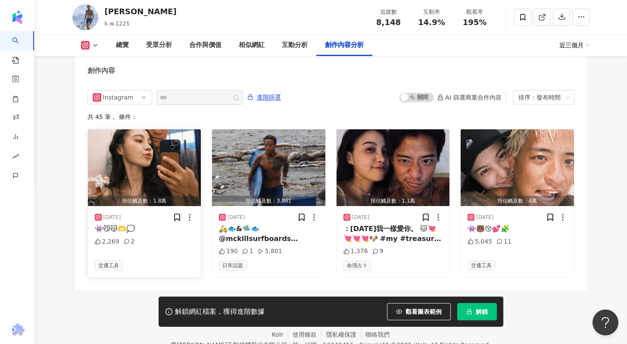
click at [141, 140] on img "button" at bounding box center [144, 167] width 113 height 77
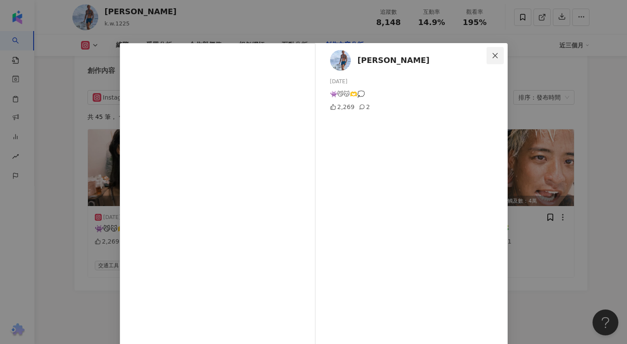
click at [492, 58] on icon "close" at bounding box center [495, 55] width 7 height 7
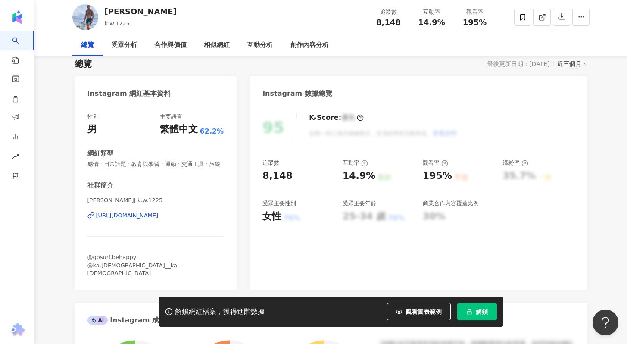
scroll to position [0, 0]
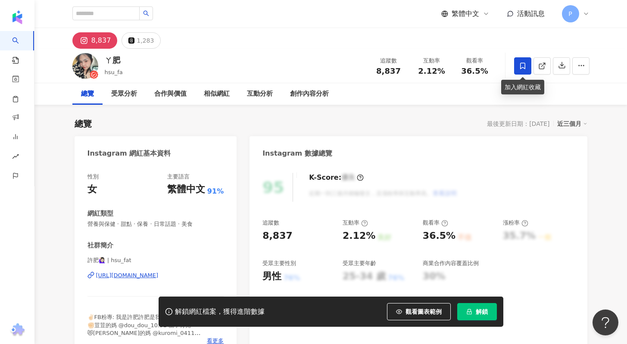
click at [526, 68] on icon at bounding box center [523, 66] width 8 height 8
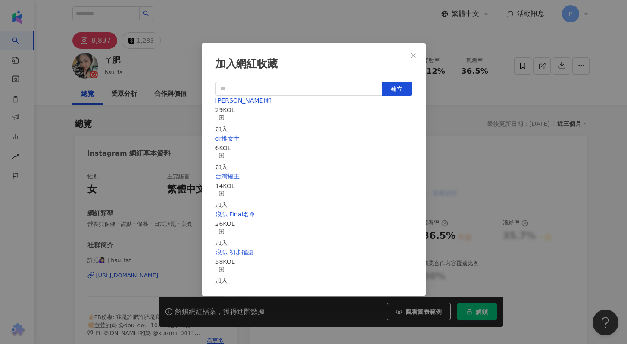
click at [225, 116] on icon "button" at bounding box center [222, 118] width 6 height 6
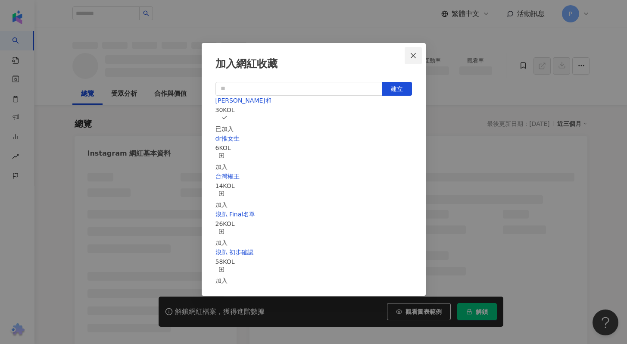
click at [415, 56] on icon "close" at bounding box center [413, 55] width 7 height 7
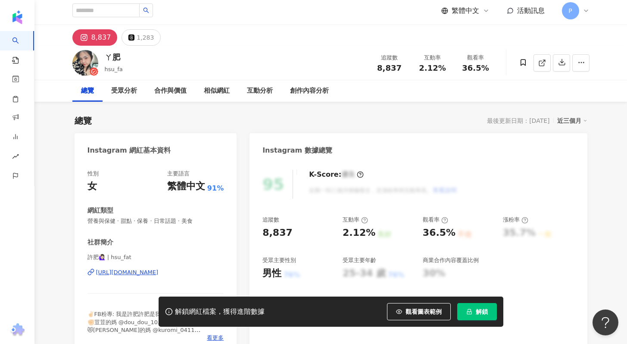
scroll to position [101, 0]
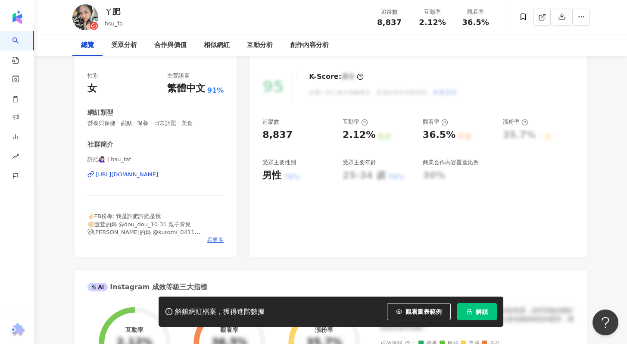
click at [212, 240] on span "看更多" at bounding box center [215, 240] width 17 height 8
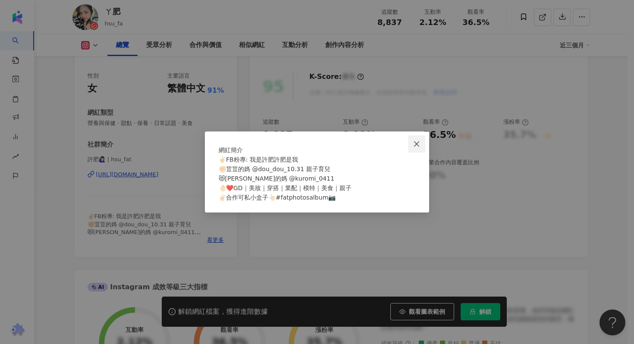
click at [417, 141] on icon "close" at bounding box center [416, 144] width 7 height 7
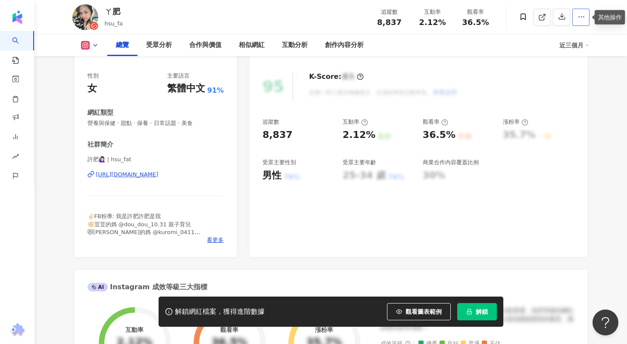
click at [580, 14] on icon "button" at bounding box center [582, 17] width 8 height 8
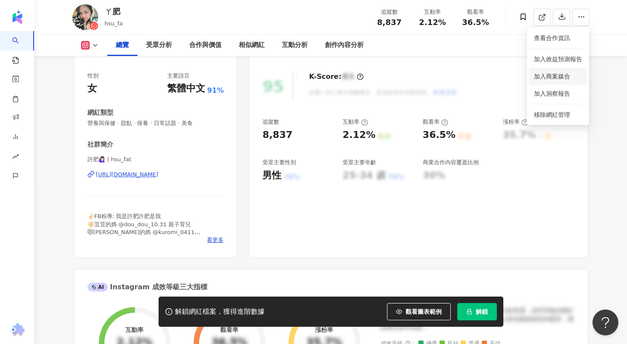
click at [547, 79] on span "加入商案媒合" at bounding box center [552, 76] width 36 height 7
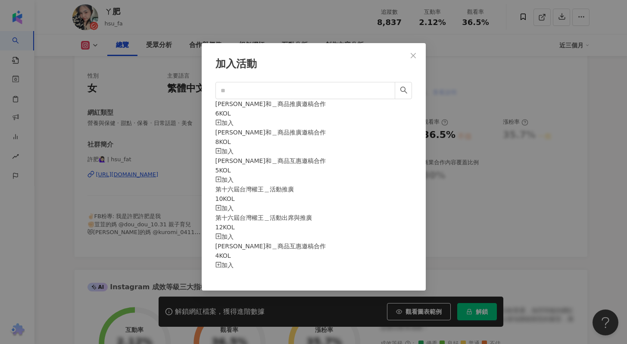
click at [383, 118] on div "加入" at bounding box center [314, 122] width 197 height 9
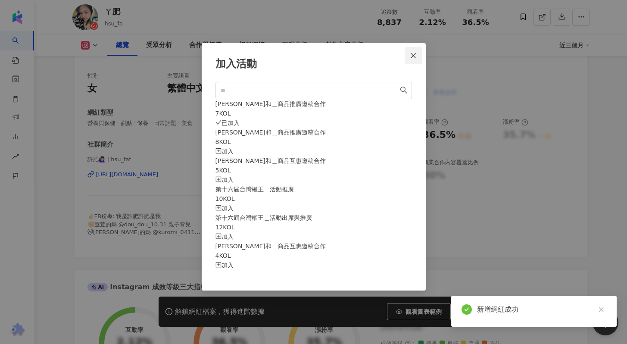
click at [416, 55] on icon "close" at bounding box center [413, 55] width 7 height 7
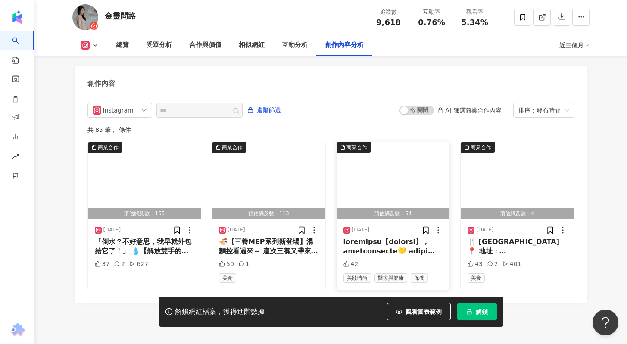
scroll to position [2684, 0]
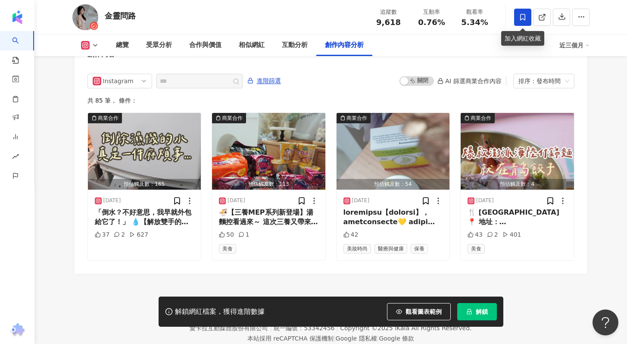
click at [514, 23] on span at bounding box center [522, 17] width 17 height 17
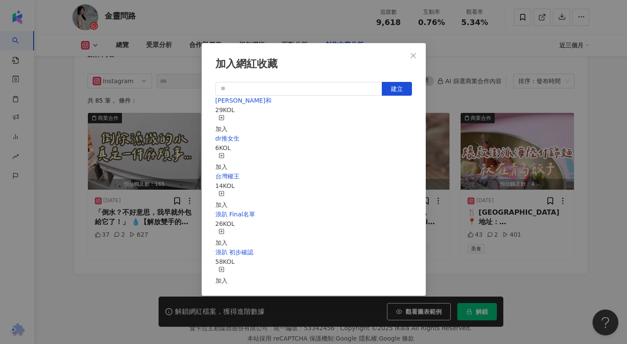
click at [228, 116] on div "加入" at bounding box center [222, 124] width 12 height 19
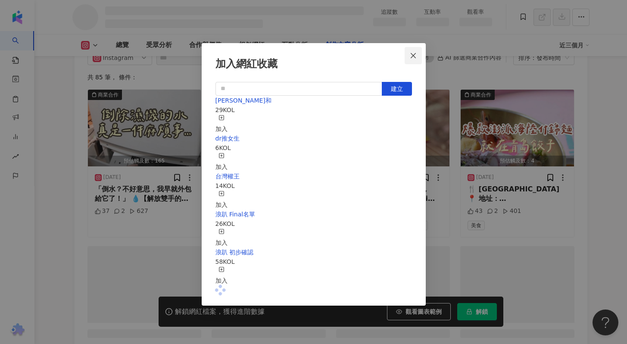
scroll to position [2331, 0]
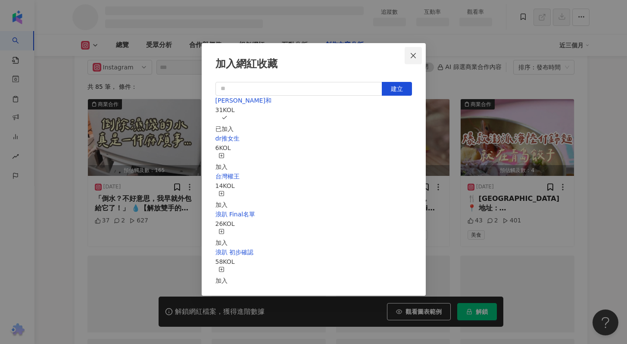
click at [415, 57] on icon "close" at bounding box center [413, 55] width 5 height 5
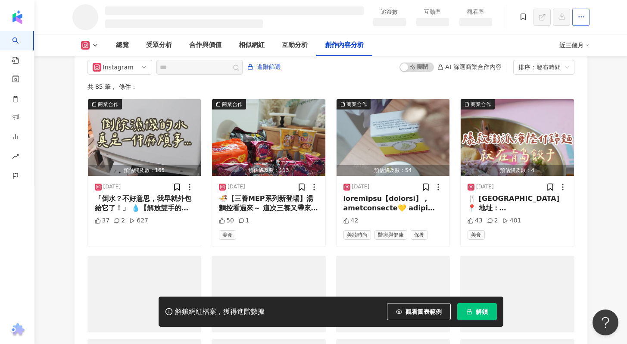
click at [579, 22] on button "button" at bounding box center [581, 17] width 17 height 17
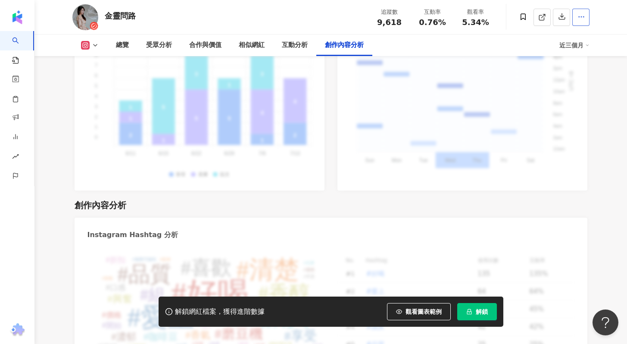
click at [578, 21] on span "button" at bounding box center [582, 16] width 8 height 9
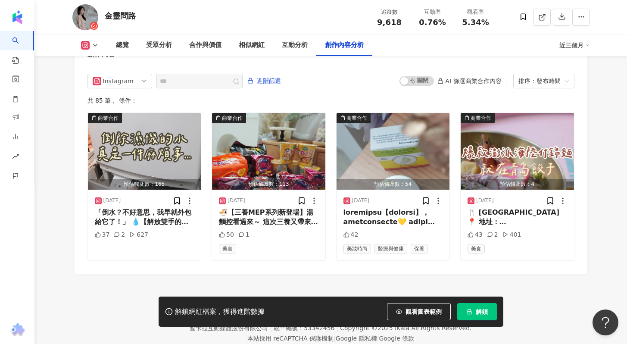
click at [577, 22] on button "button" at bounding box center [581, 17] width 17 height 17
click at [588, 15] on button "button" at bounding box center [581, 17] width 17 height 17
click at [582, 18] on icon "button" at bounding box center [582, 17] width 8 height 8
click at [552, 80] on span "加入商案媒合" at bounding box center [552, 76] width 36 height 7
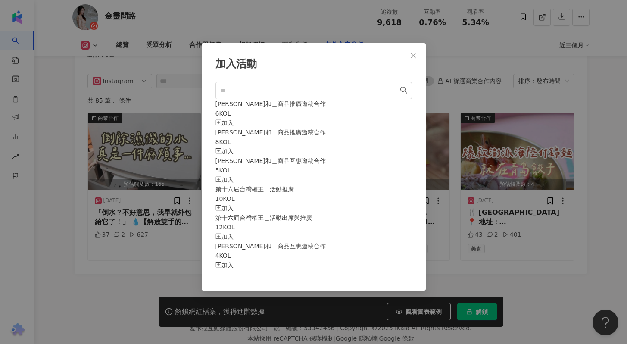
click at [398, 118] on div "加入" at bounding box center [314, 122] width 197 height 9
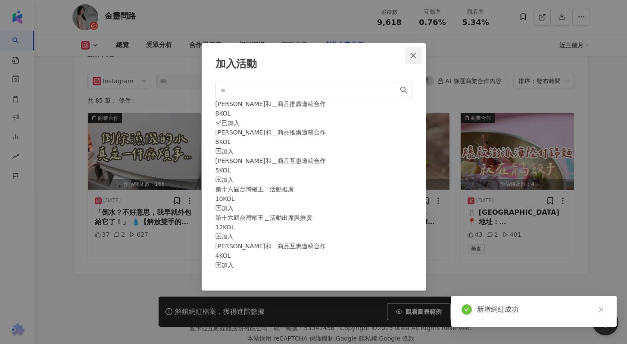
click at [415, 58] on icon "close" at bounding box center [413, 55] width 7 height 7
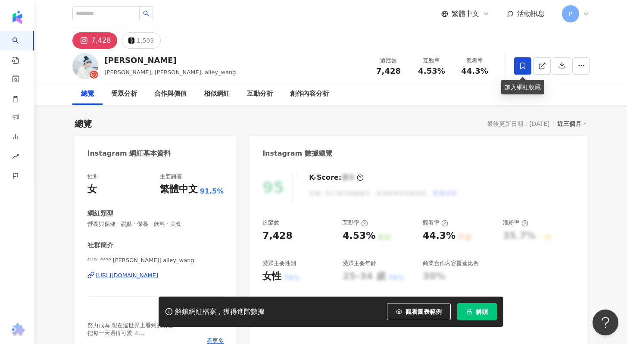
click at [524, 66] on icon at bounding box center [523, 66] width 8 height 8
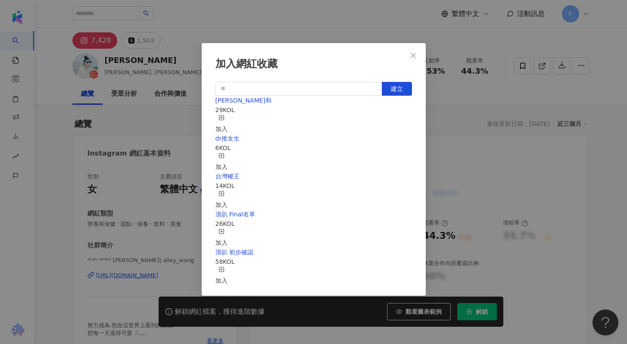
click at [228, 120] on div "加入" at bounding box center [222, 124] width 12 height 19
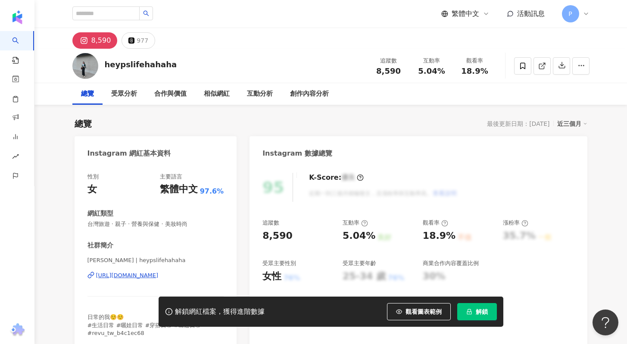
click at [159, 275] on div "[URL][DOMAIN_NAME]" at bounding box center [127, 276] width 63 height 8
click at [524, 64] on icon at bounding box center [523, 66] width 8 height 8
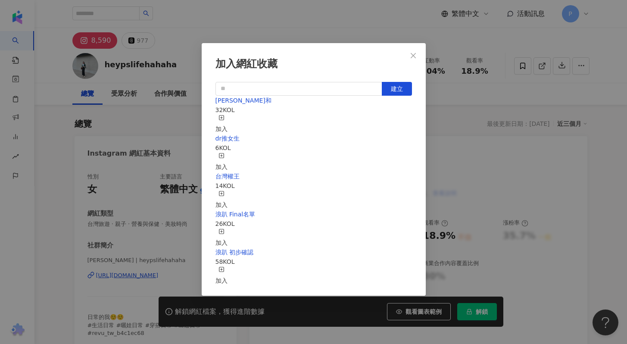
click at [228, 118] on div "加入" at bounding box center [222, 124] width 12 height 19
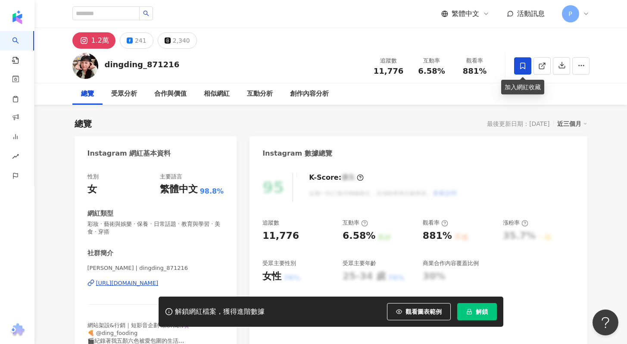
click at [525, 67] on icon at bounding box center [522, 66] width 5 height 6
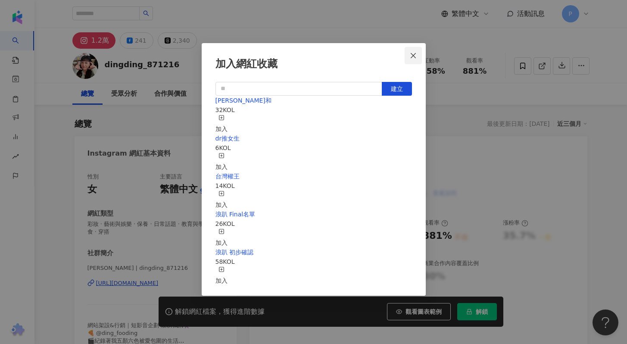
click at [413, 58] on icon "close" at bounding box center [413, 55] width 7 height 7
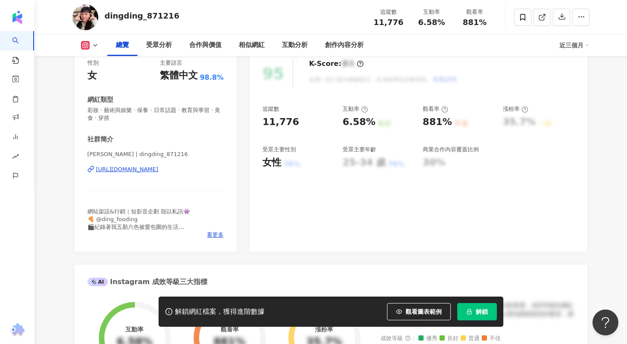
scroll to position [121, 0]
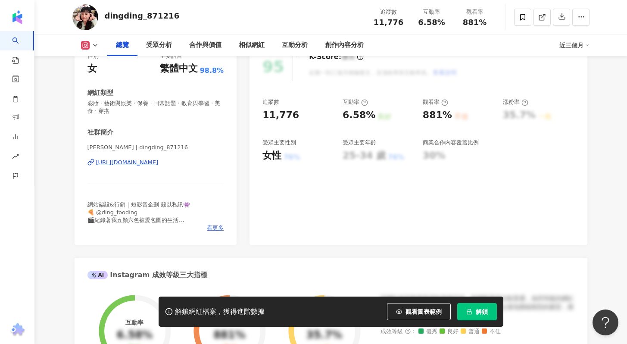
click at [215, 226] on span "看更多" at bounding box center [215, 228] width 17 height 8
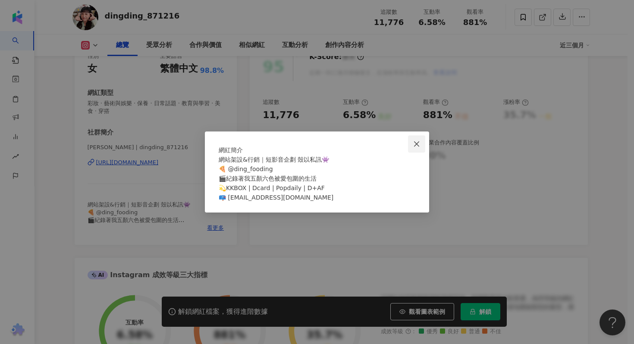
click at [421, 141] on span "Close" at bounding box center [416, 144] width 17 height 7
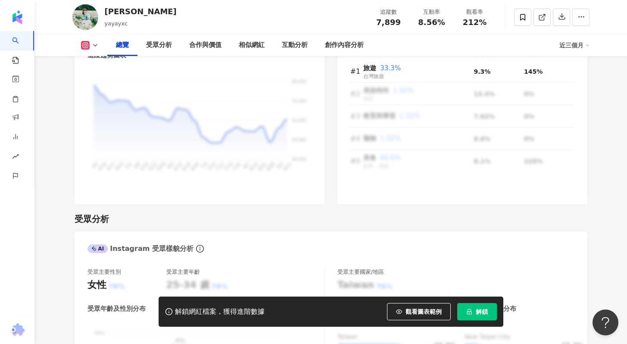
scroll to position [609, 0]
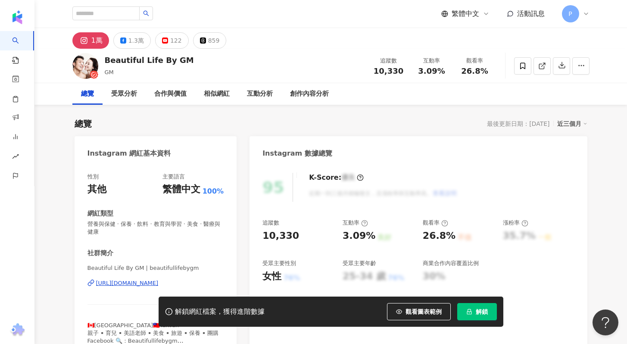
scroll to position [1012, 0]
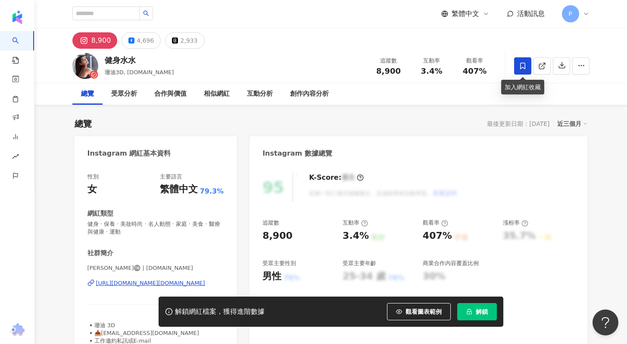
click at [520, 66] on icon at bounding box center [523, 66] width 8 height 8
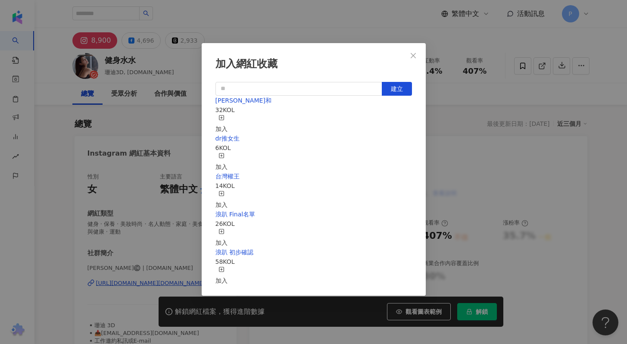
click at [228, 117] on div "加入" at bounding box center [222, 124] width 12 height 19
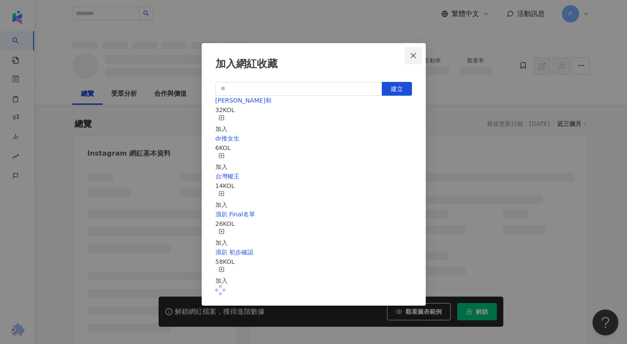
click at [412, 57] on icon "close" at bounding box center [413, 55] width 7 height 7
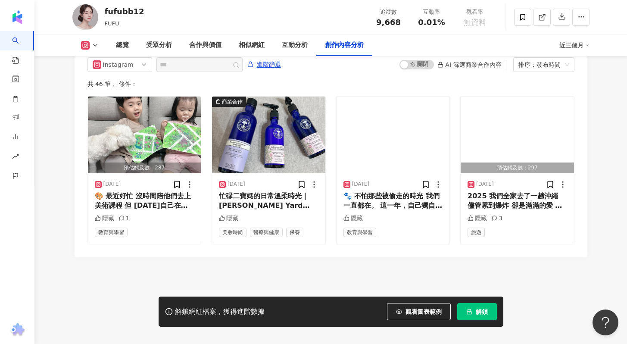
scroll to position [2668, 0]
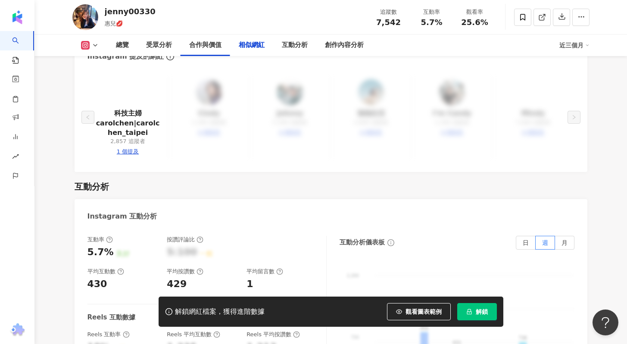
scroll to position [1627, 0]
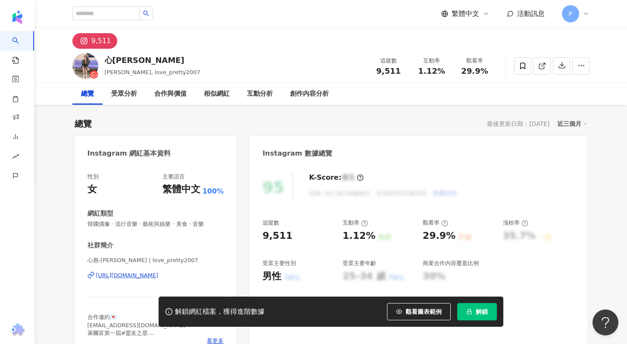
click at [159, 276] on div "https://www.instagram.com/love_pretty2007/" at bounding box center [127, 276] width 63 height 8
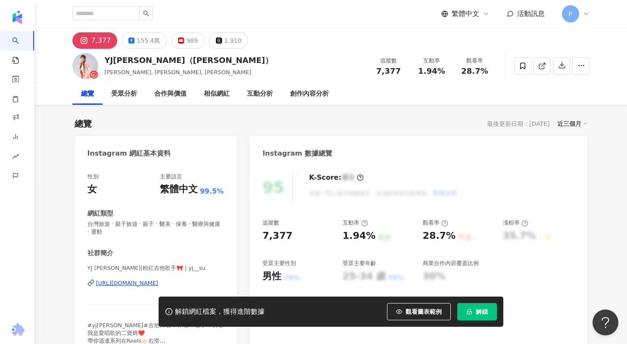
click at [119, 284] on div "https://www.instagram.com/yj__su/" at bounding box center [127, 283] width 63 height 8
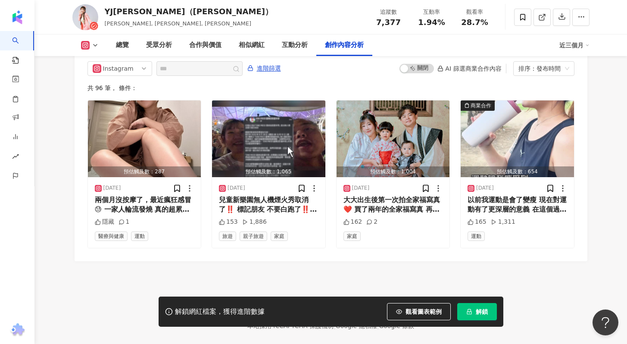
scroll to position [2707, 0]
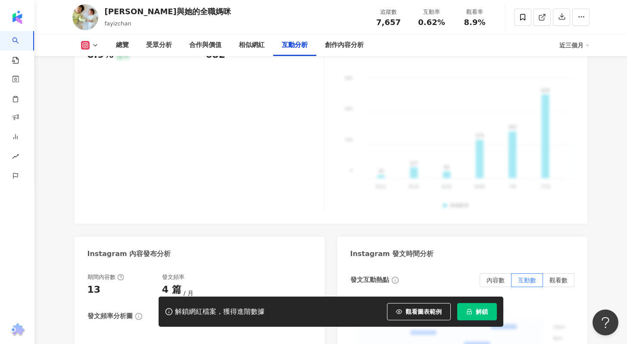
scroll to position [2675, 0]
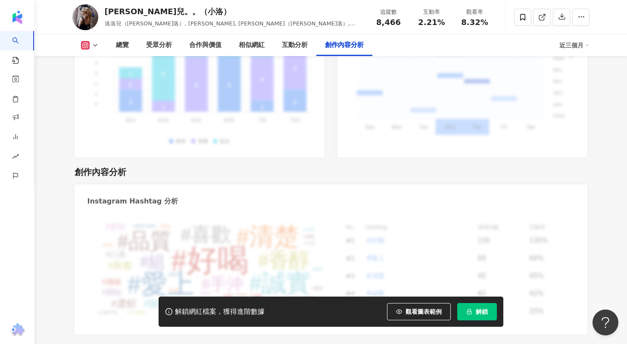
scroll to position [2680, 0]
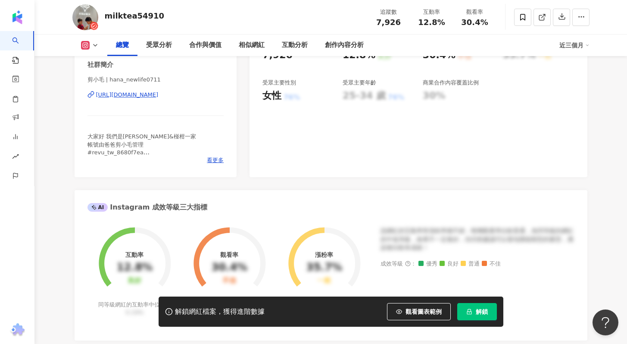
scroll to position [172, 0]
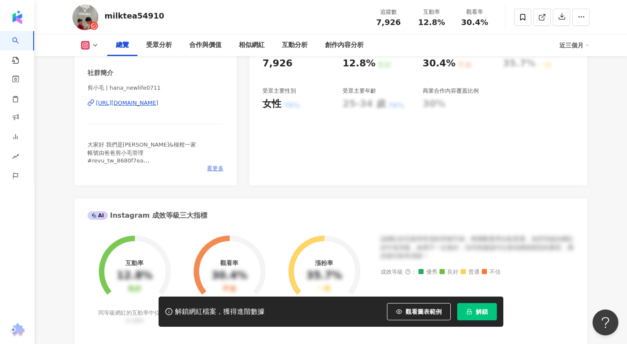
click at [215, 169] on span "看更多" at bounding box center [215, 169] width 17 height 8
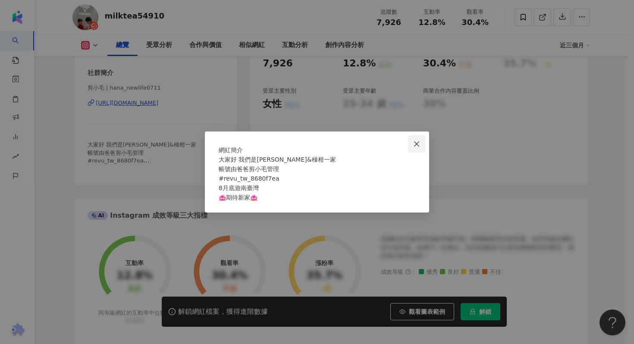
click at [417, 141] on icon "close" at bounding box center [416, 144] width 7 height 7
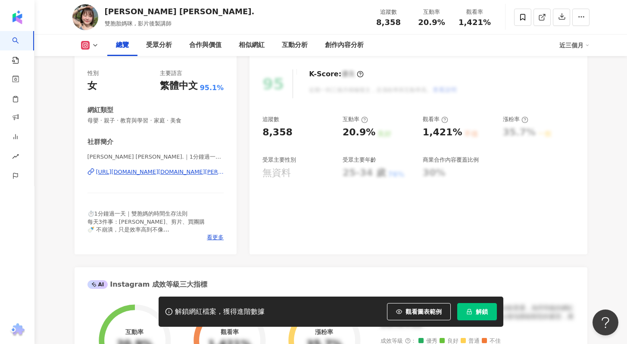
scroll to position [107, 0]
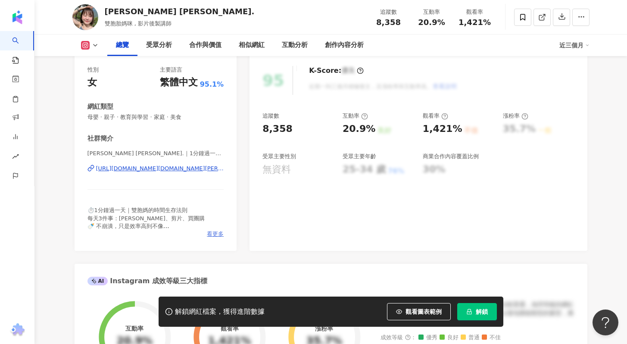
click at [210, 235] on span "看更多" at bounding box center [215, 234] width 17 height 8
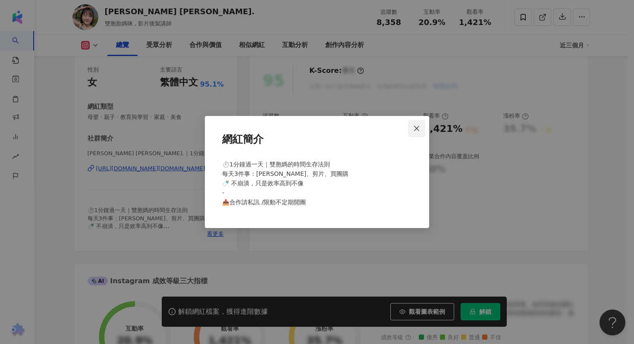
click at [420, 128] on icon "close" at bounding box center [416, 128] width 7 height 7
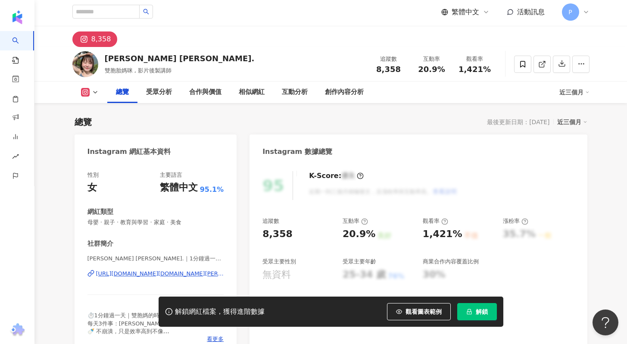
scroll to position [0, 0]
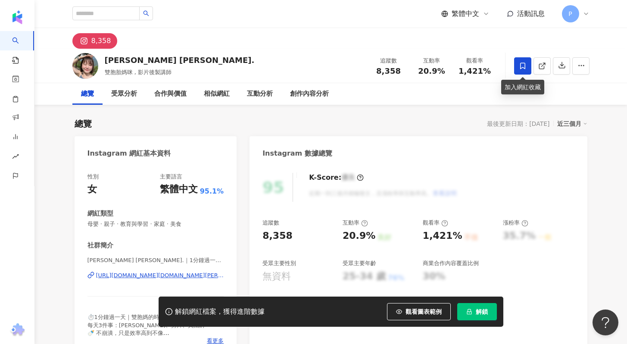
click at [522, 66] on icon at bounding box center [523, 66] width 8 height 8
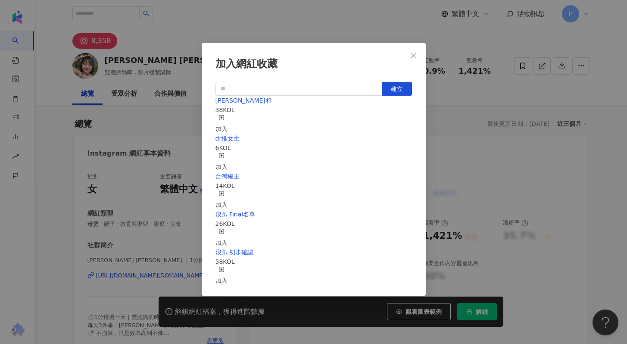
click at [228, 117] on div "加入" at bounding box center [222, 124] width 12 height 19
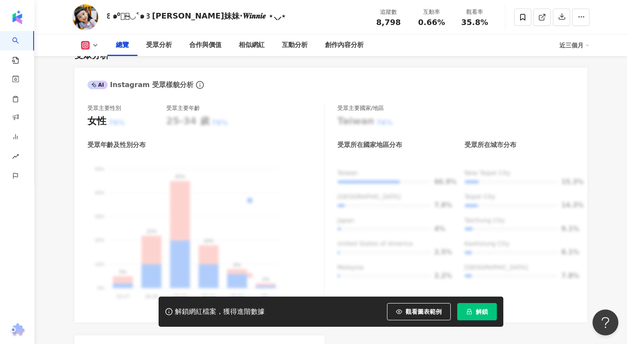
scroll to position [41, 0]
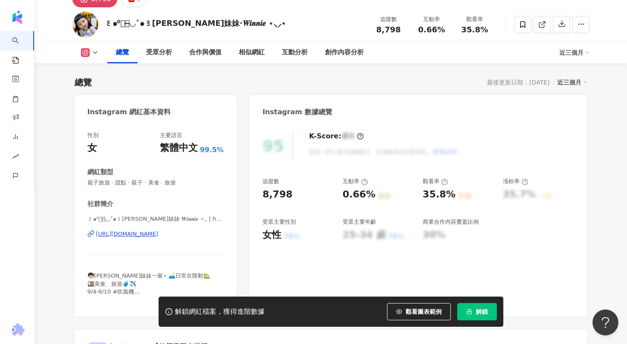
click at [159, 235] on div "https://www.instagram.com/huangmeile8354/" at bounding box center [127, 234] width 63 height 8
click at [517, 27] on span at bounding box center [522, 24] width 17 height 17
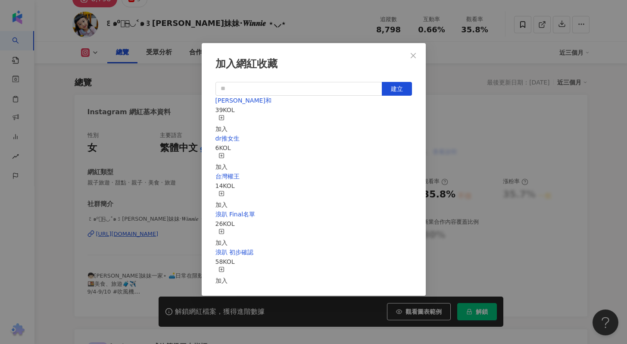
click at [228, 119] on div "加入" at bounding box center [222, 124] width 12 height 19
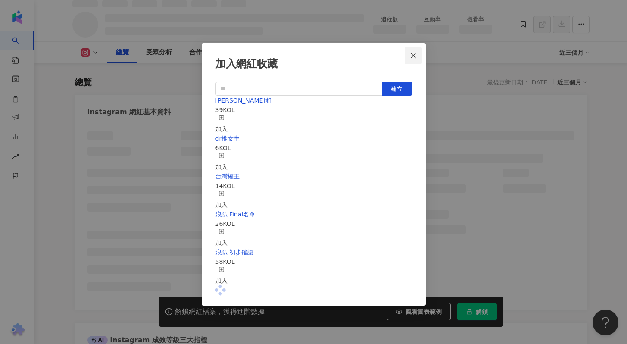
scroll to position [51, 0]
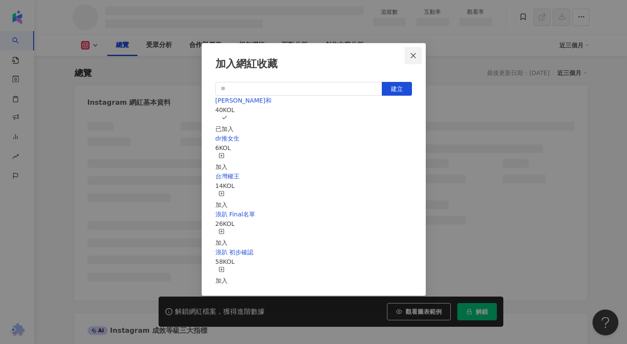
click at [411, 56] on icon "close" at bounding box center [413, 55] width 7 height 7
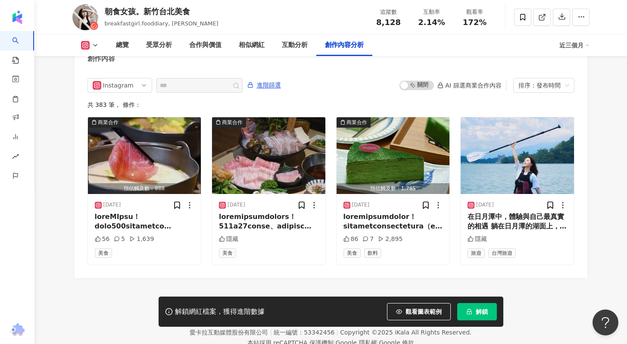
scroll to position [2666, 0]
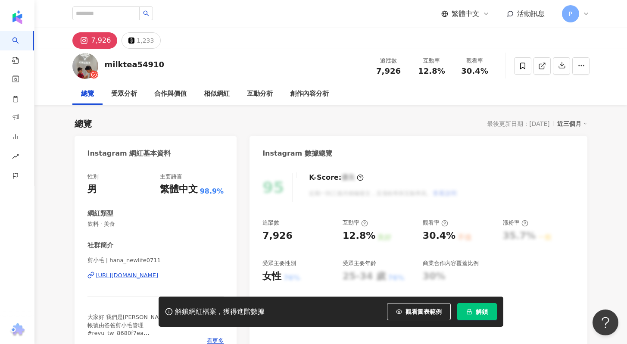
click at [150, 278] on div "[URL][DOMAIN_NAME]" at bounding box center [127, 276] width 63 height 8
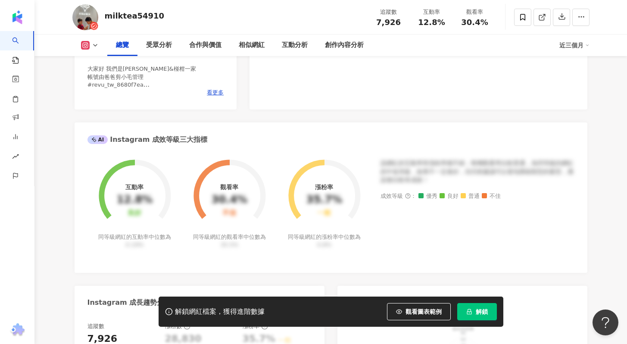
scroll to position [253, 0]
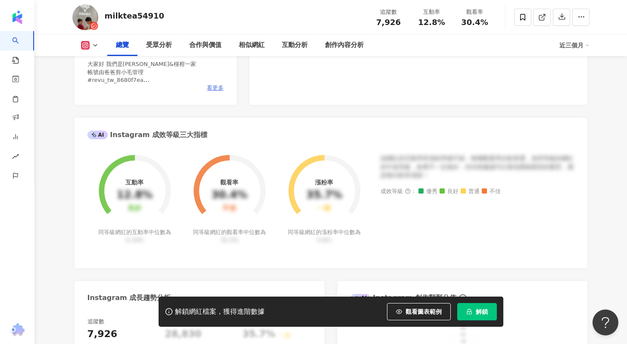
click at [217, 87] on span "看更多" at bounding box center [215, 88] width 17 height 8
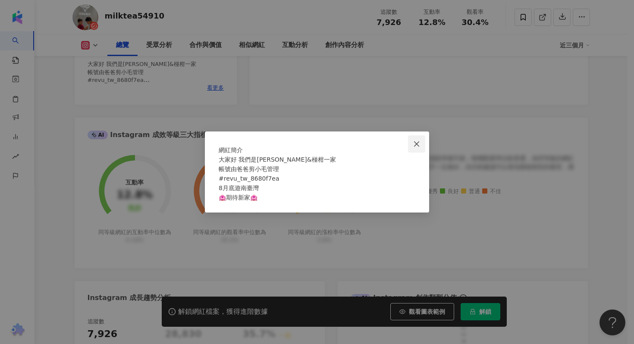
click at [415, 141] on icon "close" at bounding box center [416, 144] width 7 height 7
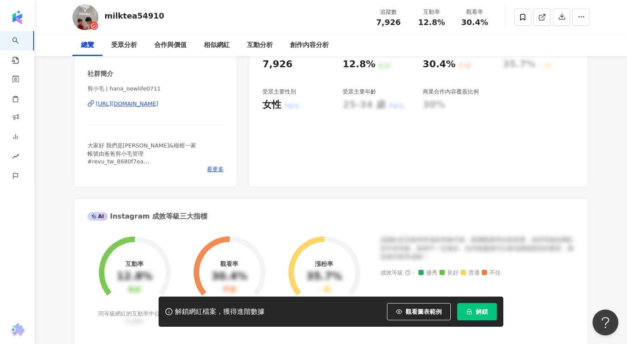
scroll to position [0, 0]
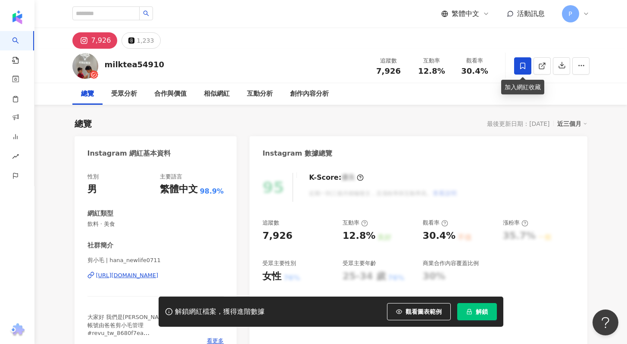
click at [517, 70] on span at bounding box center [522, 65] width 17 height 17
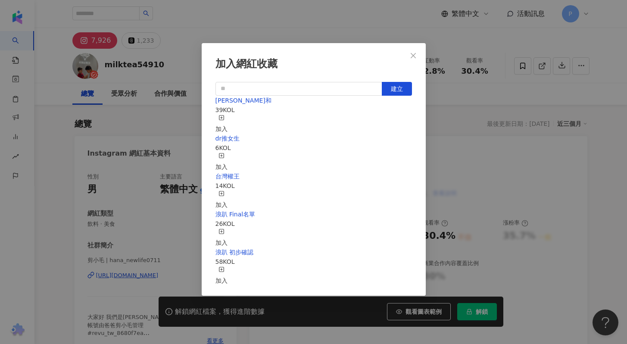
click at [228, 118] on div "加入" at bounding box center [222, 124] width 12 height 19
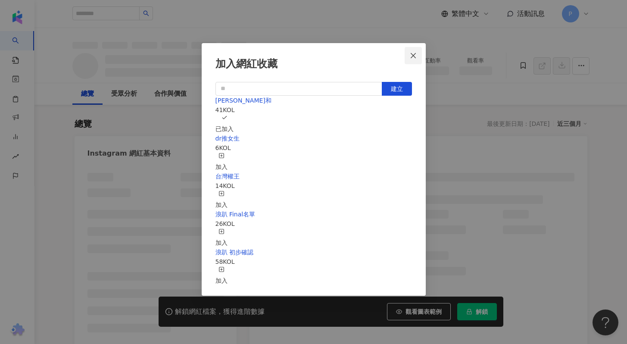
click at [411, 58] on icon "close" at bounding box center [413, 55] width 5 height 5
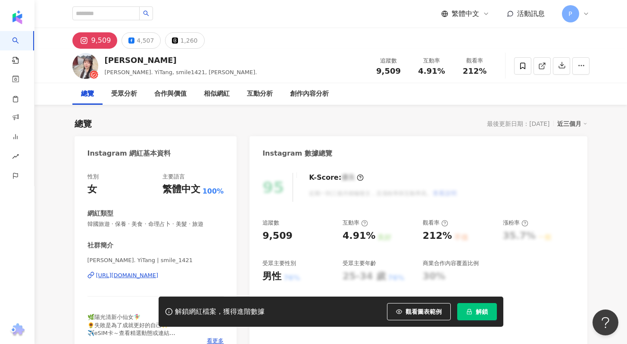
click at [135, 277] on div "[URL][DOMAIN_NAME]" at bounding box center [127, 276] width 63 height 8
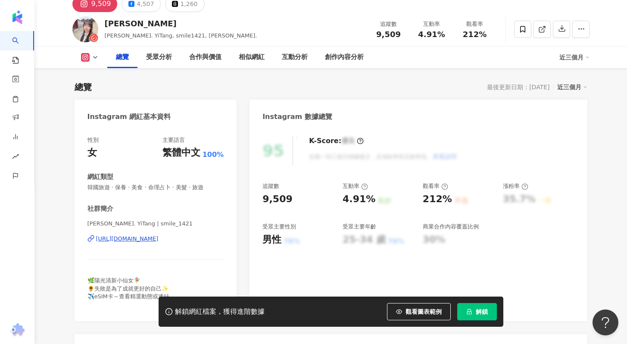
scroll to position [59, 0]
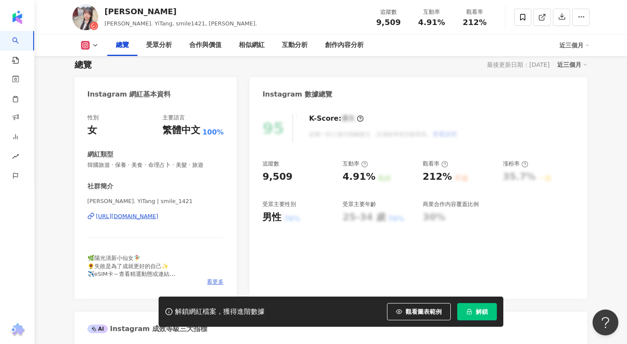
click at [210, 281] on span "看更多" at bounding box center [215, 282] width 17 height 8
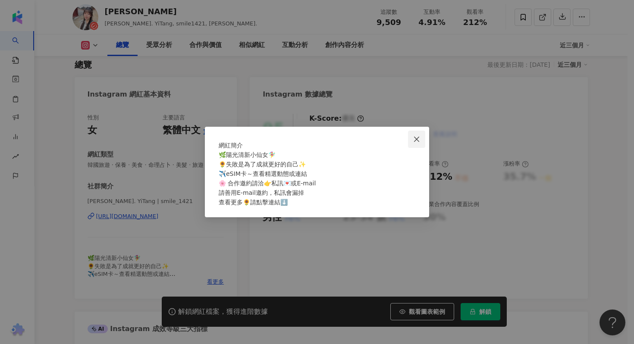
click at [419, 136] on icon "close" at bounding box center [416, 138] width 5 height 5
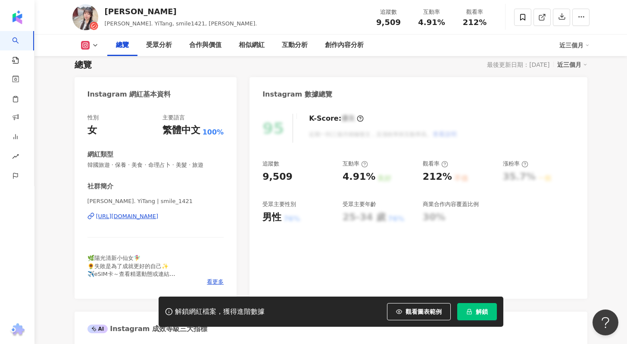
click at [159, 217] on div "https://www.instagram.com/smile_1421/" at bounding box center [127, 217] width 63 height 8
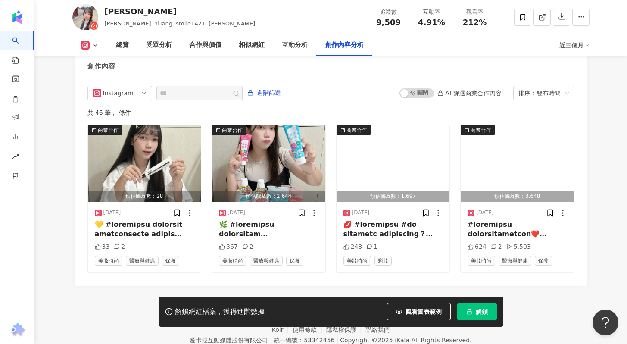
scroll to position [2666, 0]
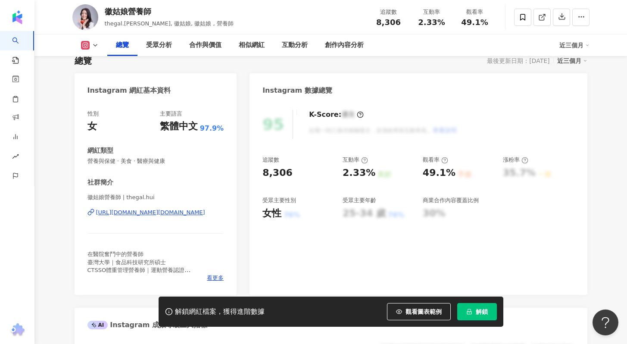
scroll to position [73, 0]
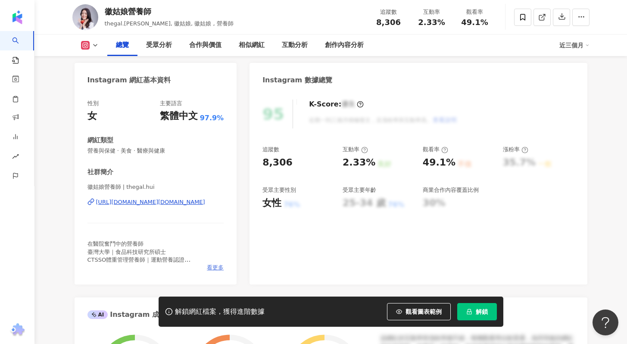
click at [212, 268] on span "看更多" at bounding box center [215, 268] width 17 height 8
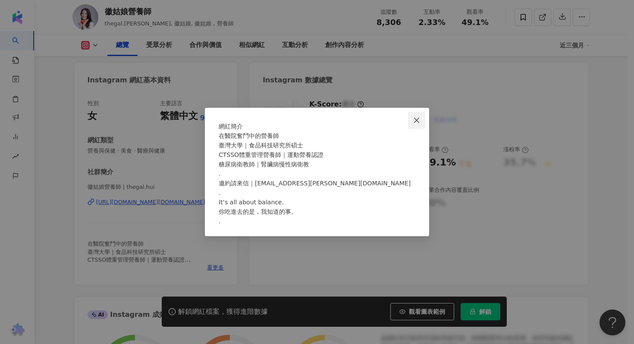
click at [422, 117] on span "Close" at bounding box center [416, 120] width 17 height 7
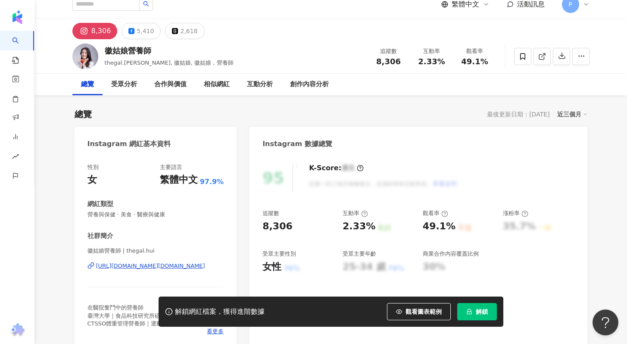
scroll to position [0, 0]
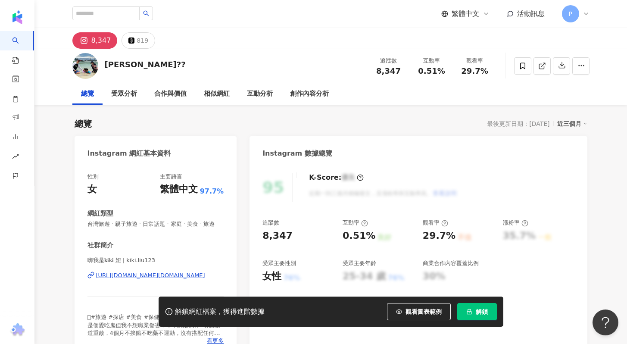
click at [156, 279] on div "[URL][DOMAIN_NAME][DOMAIN_NAME]" at bounding box center [150, 276] width 109 height 8
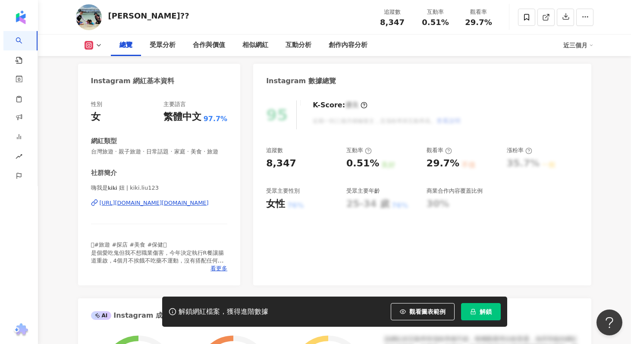
scroll to position [89, 0]
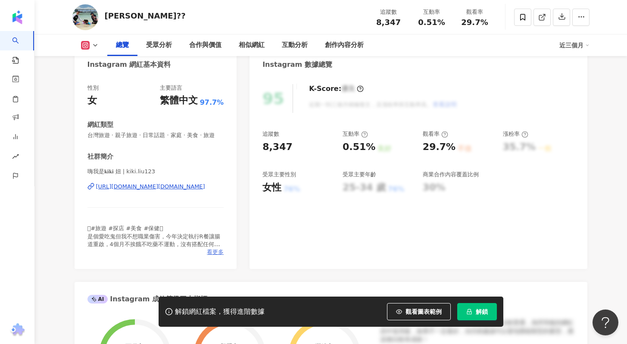
click at [216, 256] on span "看更多" at bounding box center [215, 252] width 17 height 8
